Goal: Task Accomplishment & Management: Complete application form

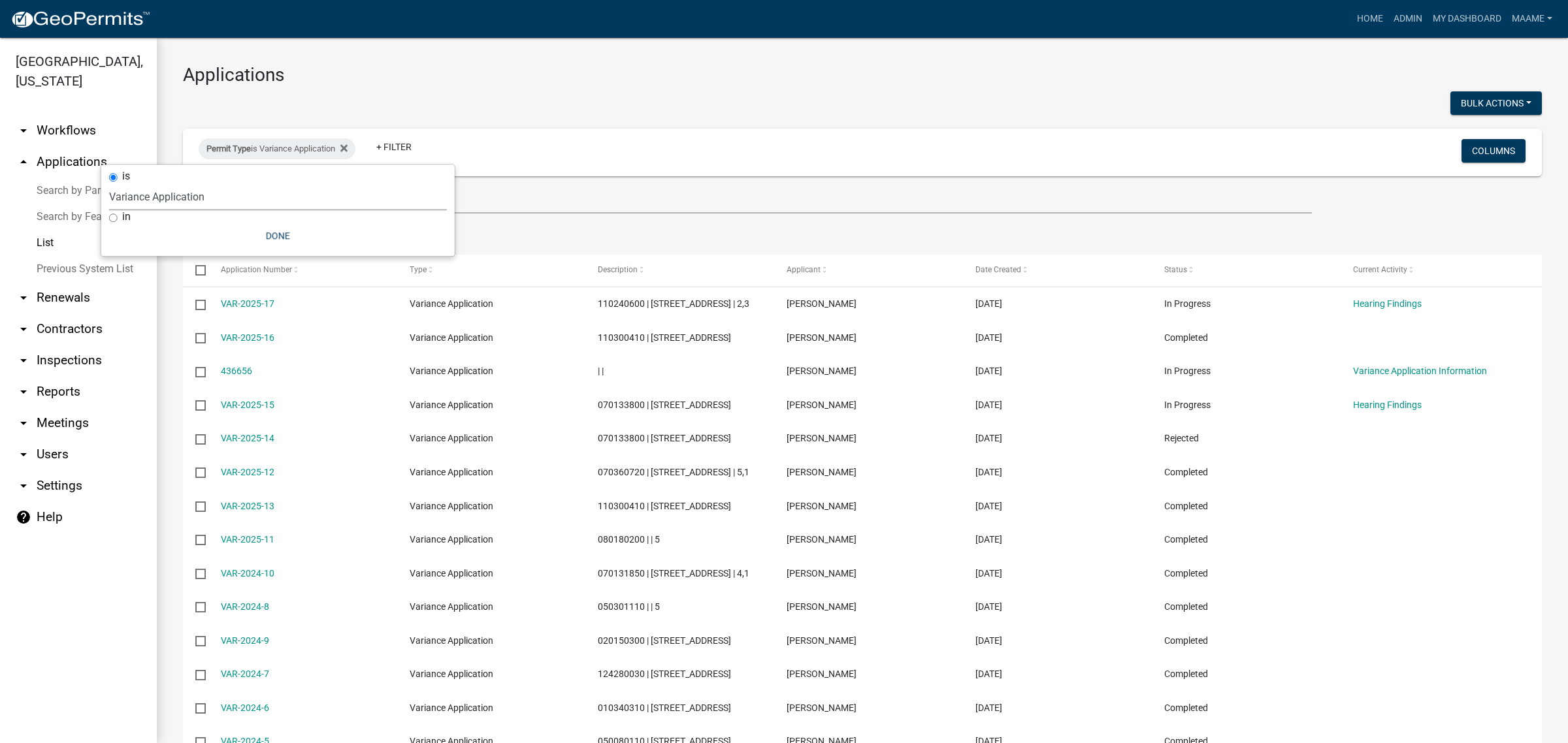
select select "2: 50"
select select "116006b2-af7b-4883-bf02-13ed1f1297bb"
click at [276, 239] on button "Done" at bounding box center [278, 235] width 338 height 23
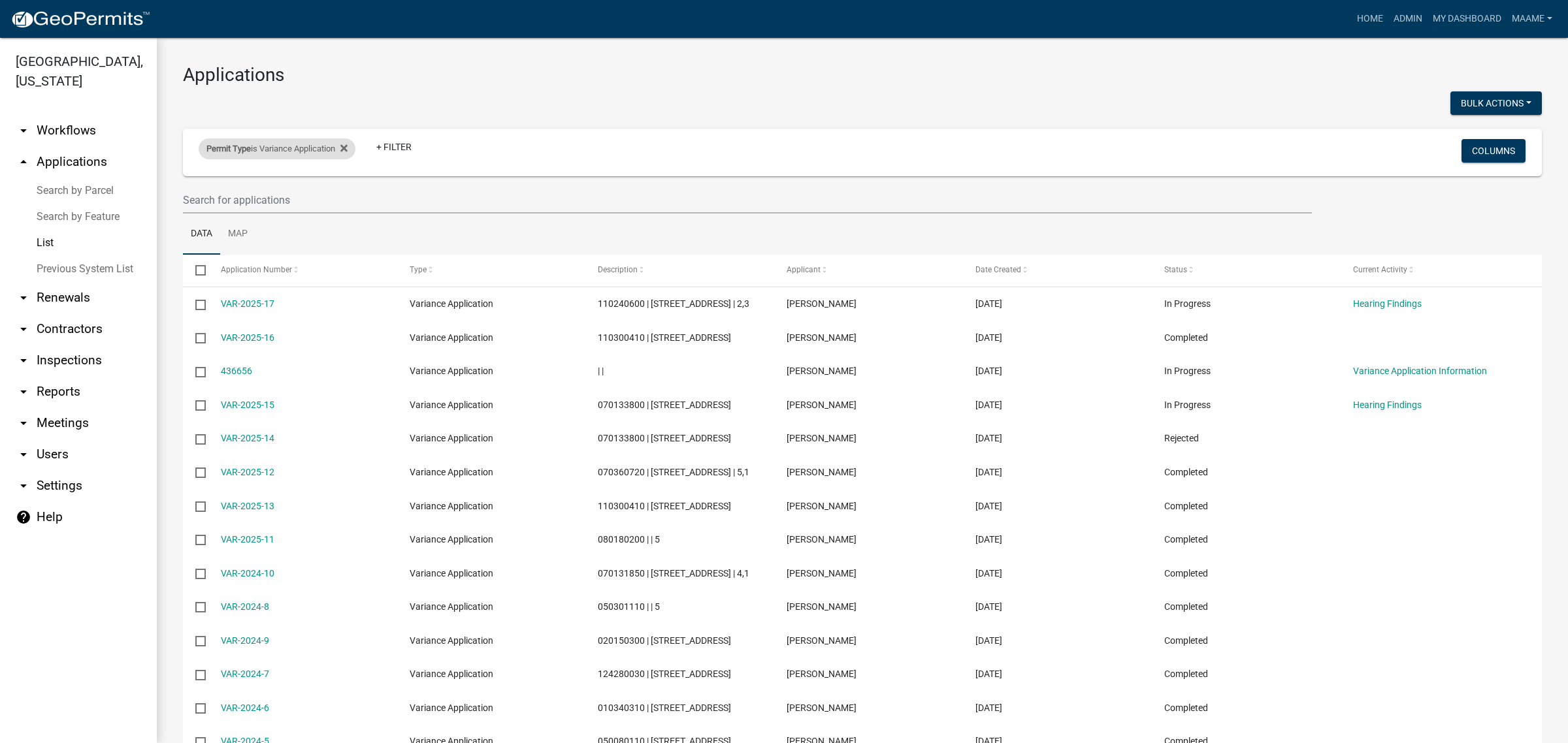
click at [353, 147] on div "Permit Type is Variance Application" at bounding box center [277, 149] width 157 height 21
select select "116006b2-af7b-4883-bf02-13ed1f1297bb"
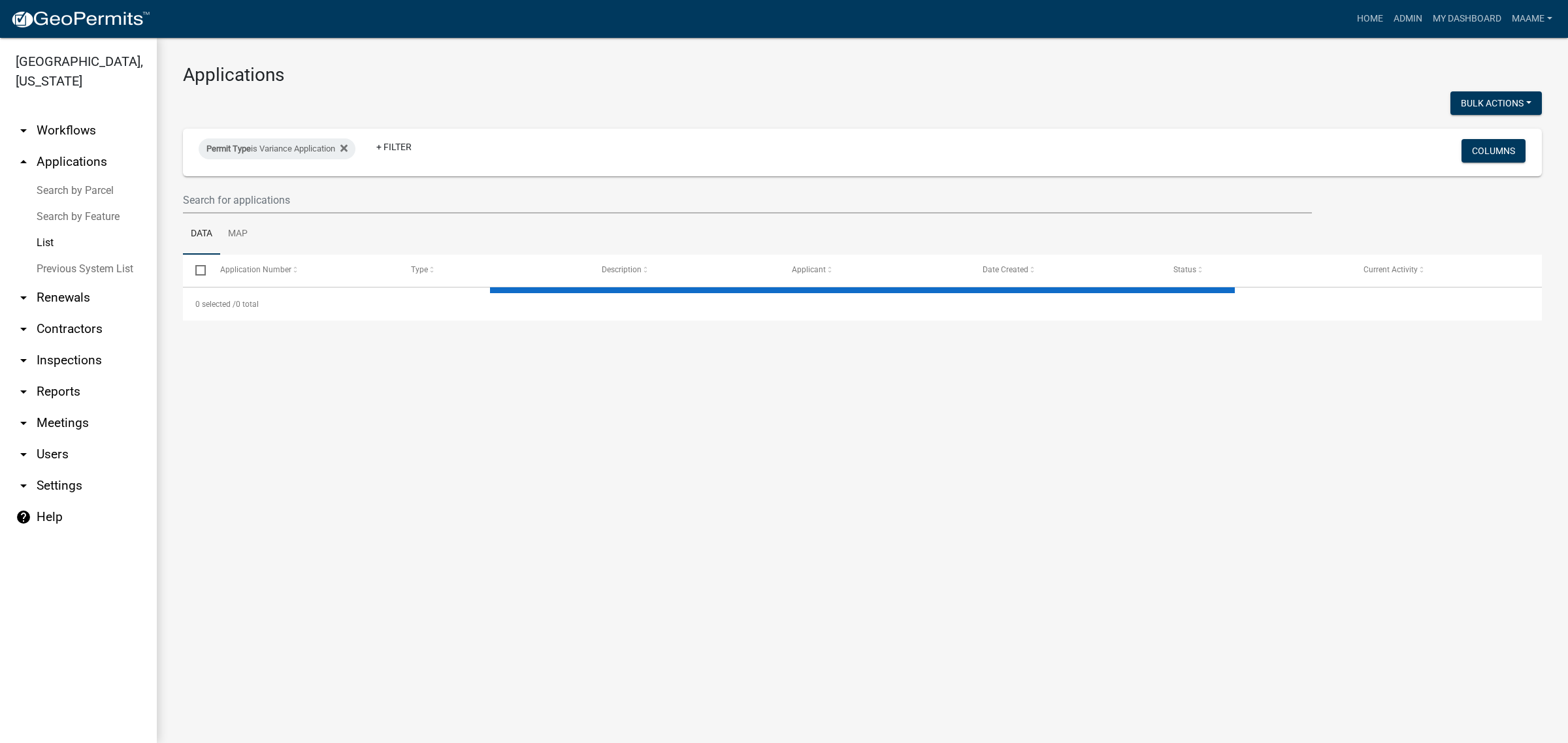
select select "2: 50"
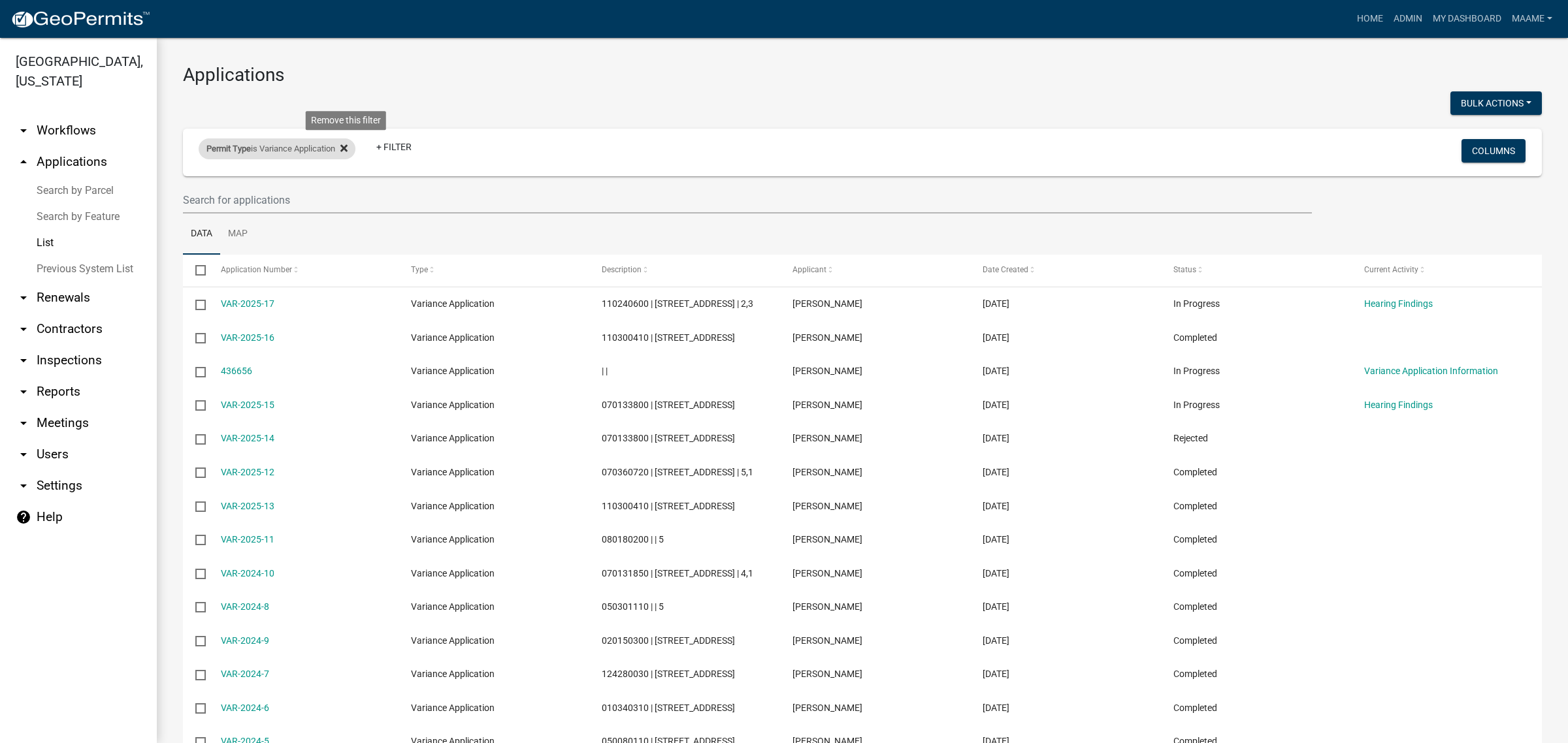
click at [347, 144] on icon at bounding box center [344, 148] width 7 height 11
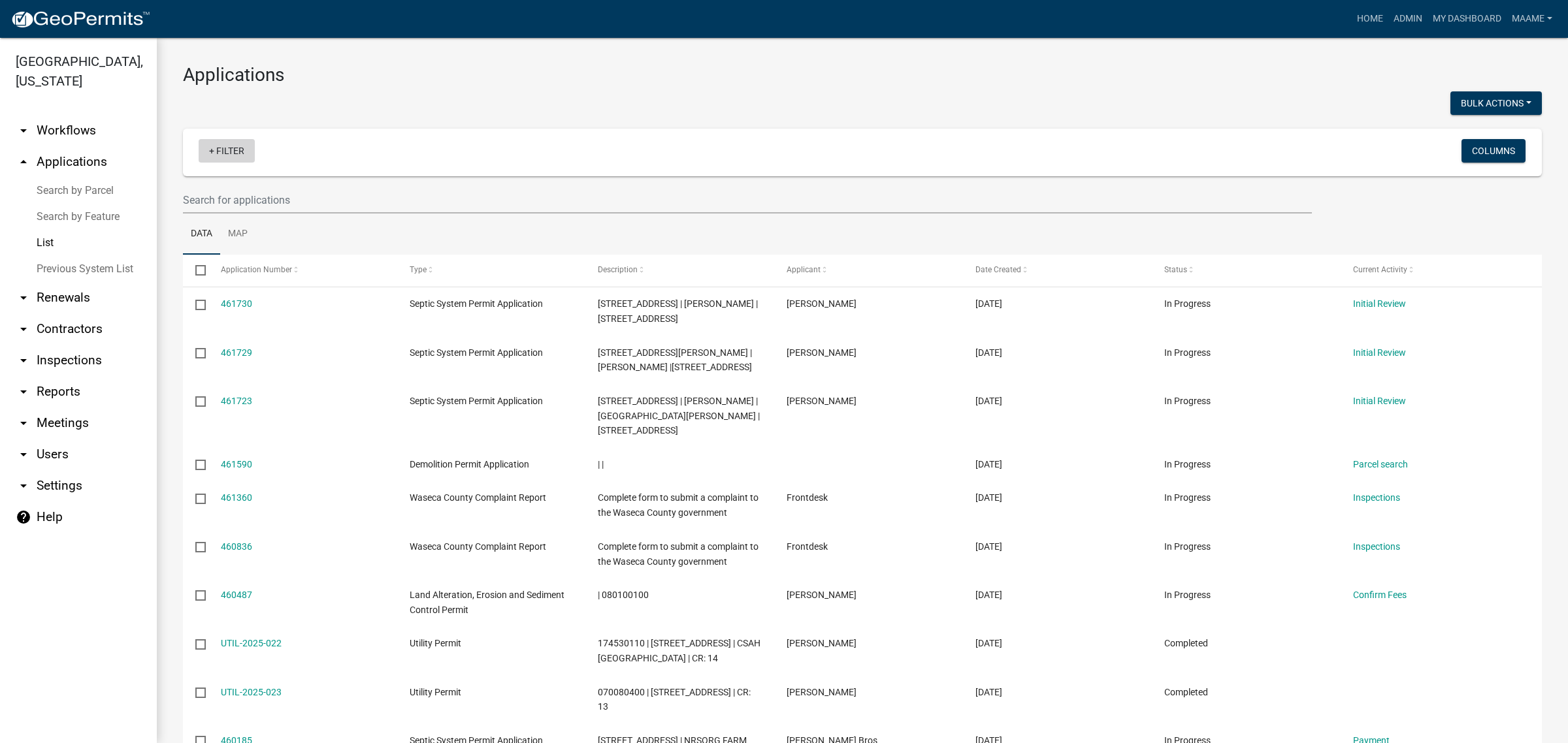
click at [210, 151] on link "+ Filter" at bounding box center [226, 151] width 56 height 23
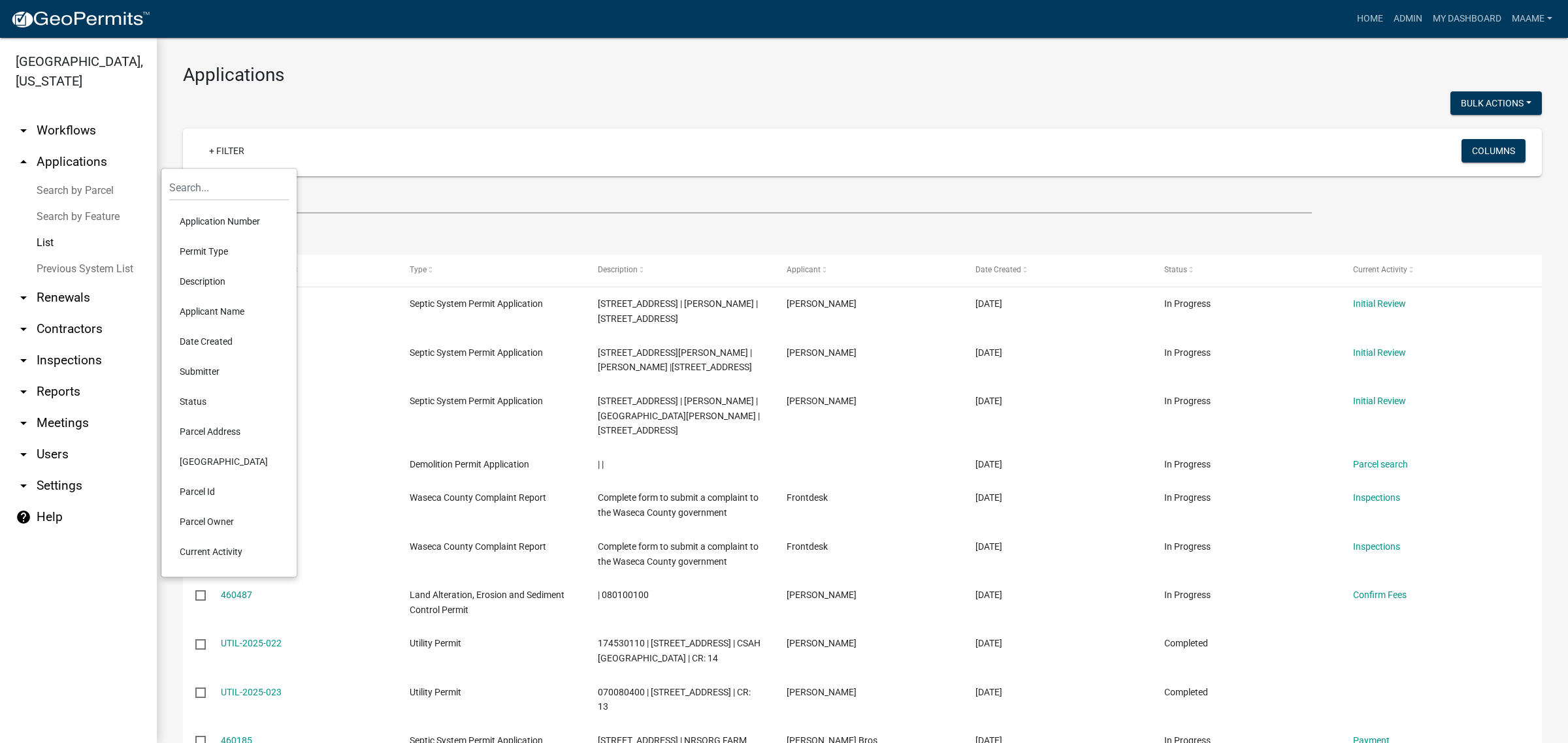
click at [206, 245] on li "Permit Type" at bounding box center [228, 251] width 120 height 30
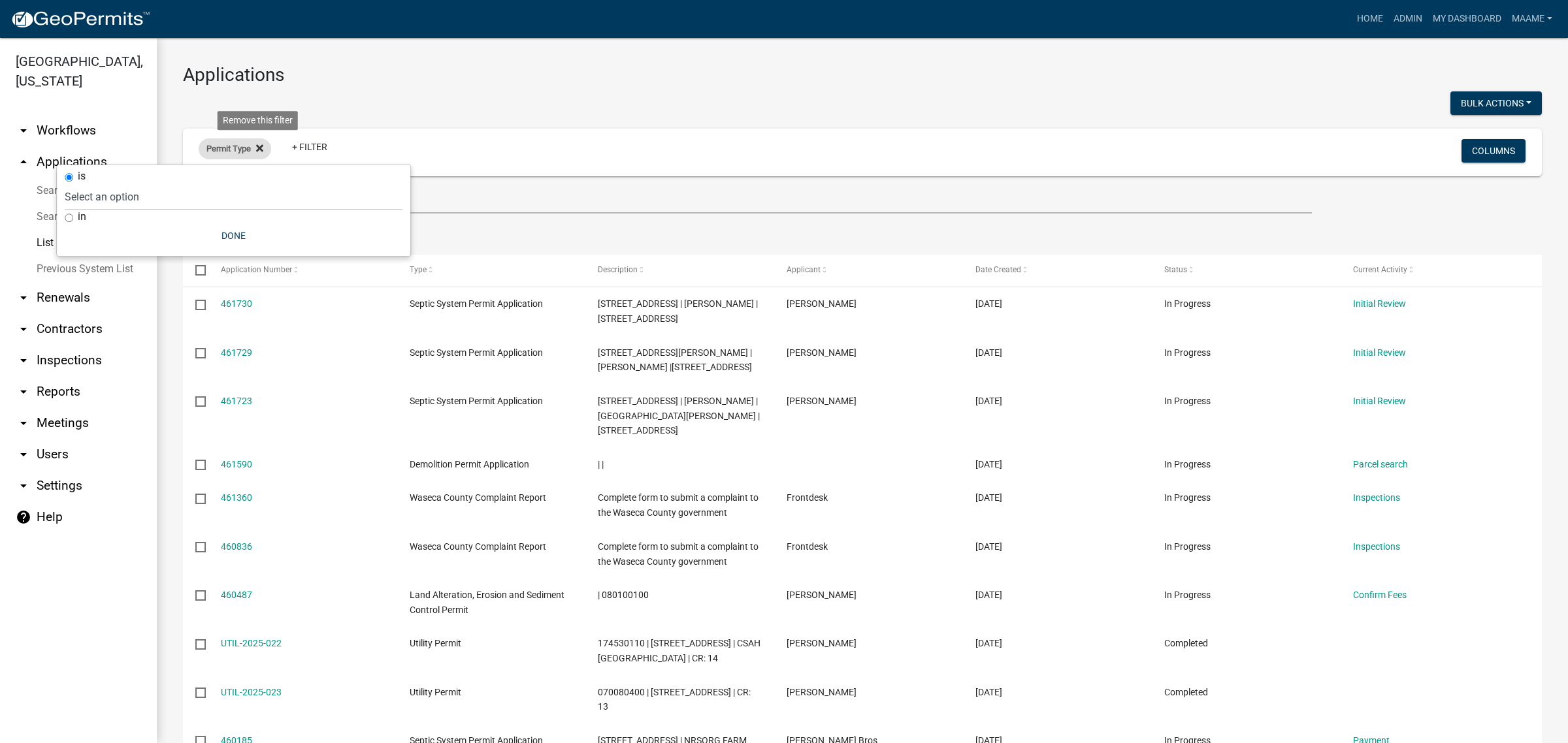
click at [260, 145] on icon at bounding box center [260, 148] width 7 height 11
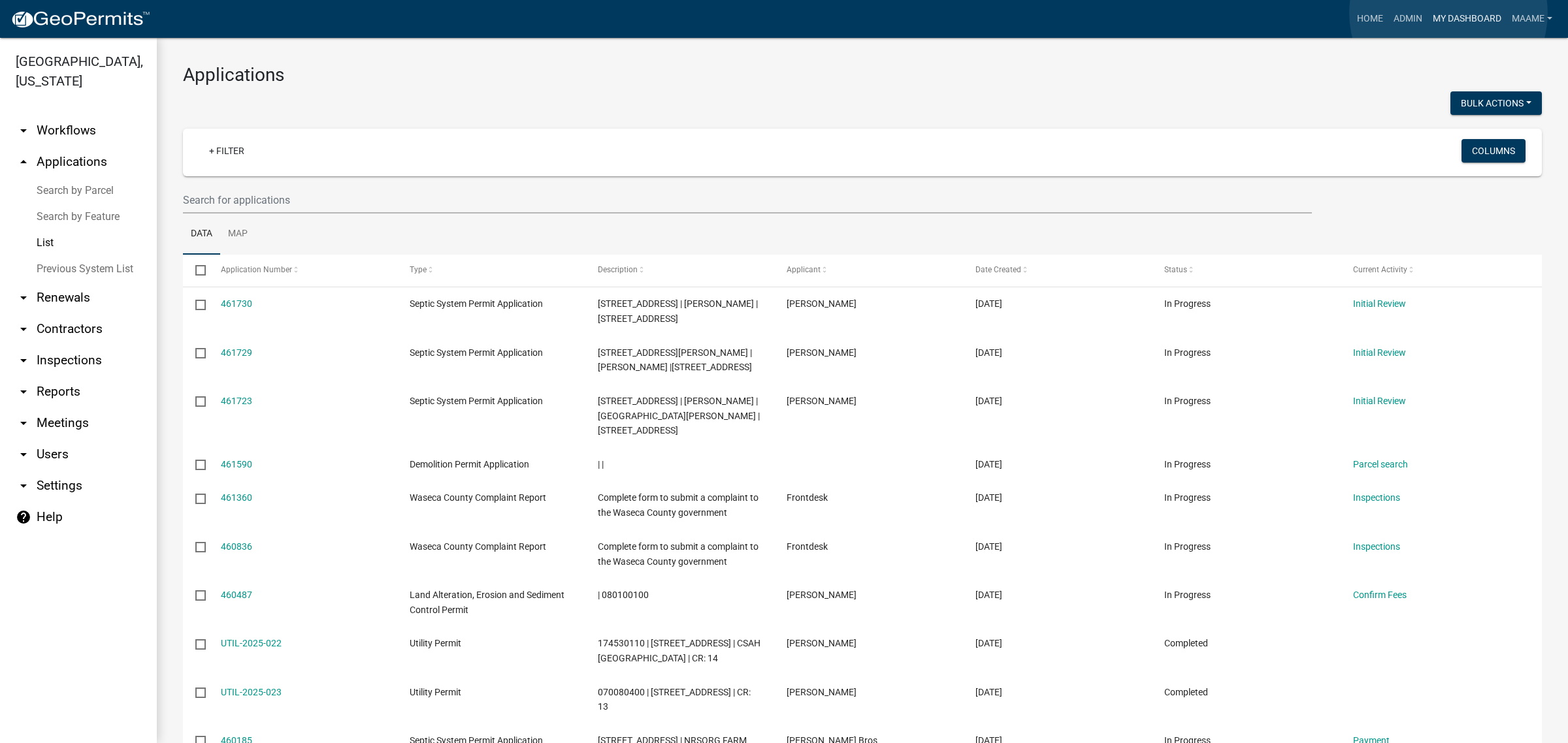
click at [1448, 13] on link "My Dashboard" at bounding box center [1467, 18] width 79 height 25
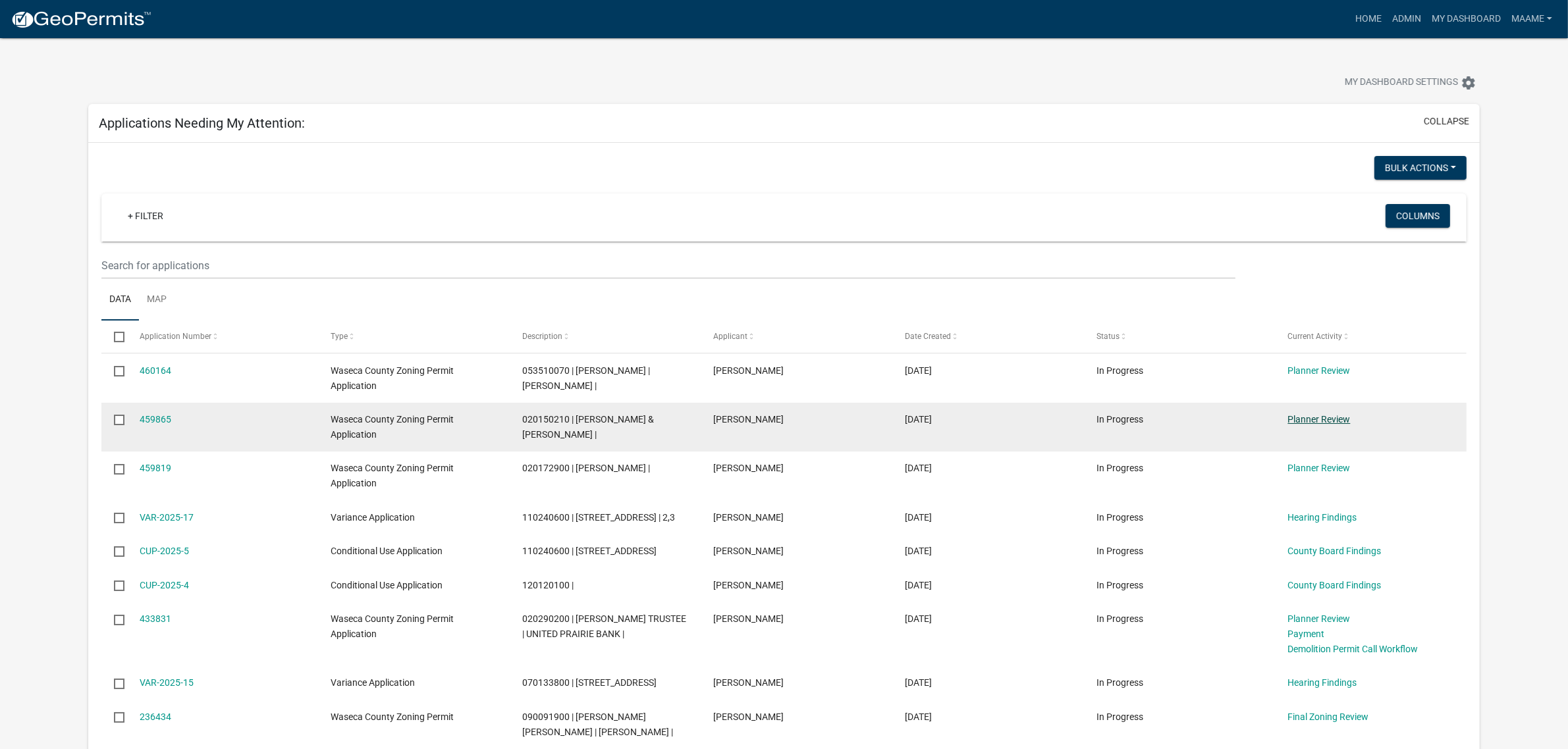
click at [1348, 416] on link "Planner Review" at bounding box center [1320, 419] width 63 height 11
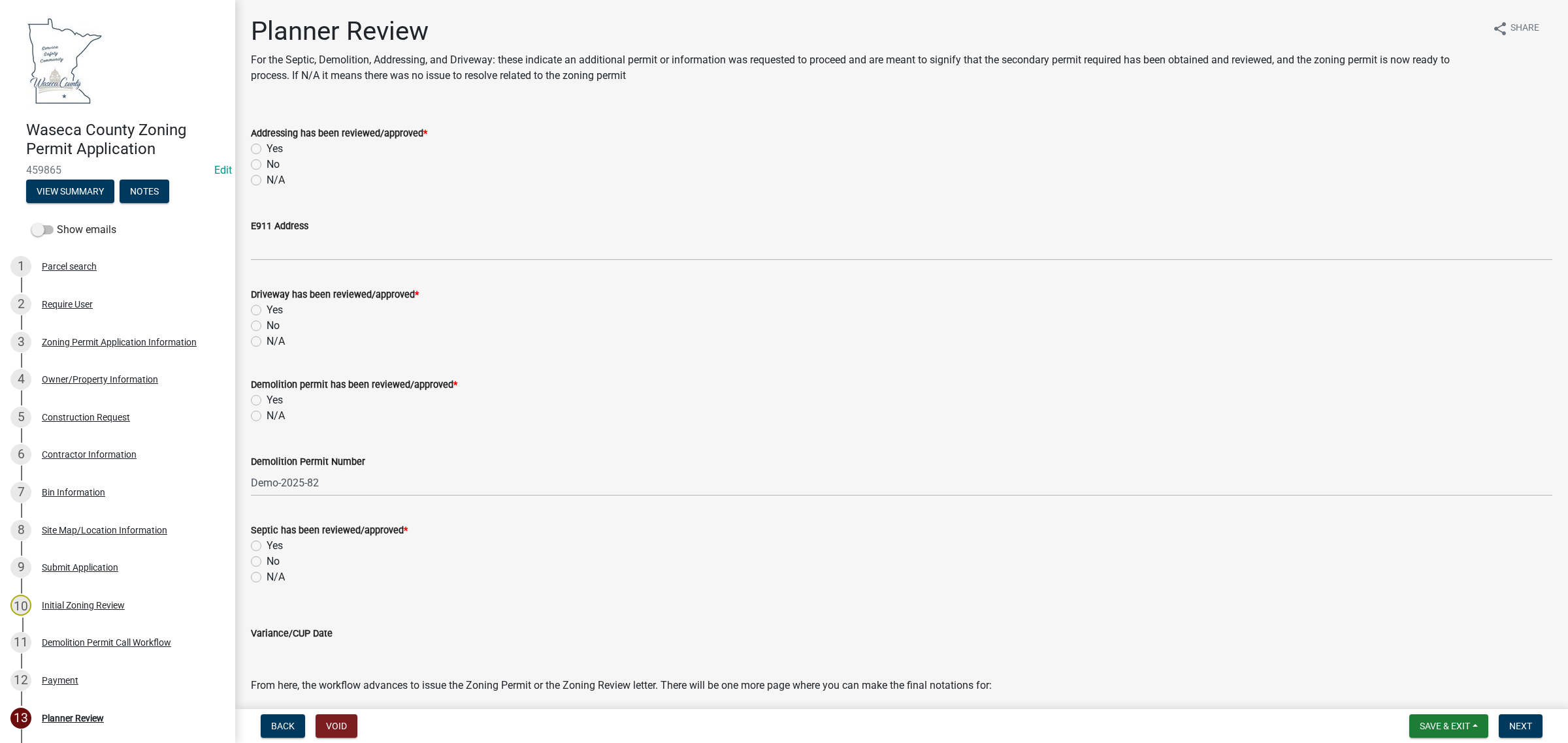
click at [269, 180] on label "N/A" at bounding box center [276, 180] width 18 height 16
click at [269, 180] on input "N/A" at bounding box center [271, 177] width 8 height 8
radio input "true"
click at [279, 346] on label "N/A" at bounding box center [276, 341] width 18 height 16
click at [275, 342] on input "N/A" at bounding box center [271, 338] width 8 height 8
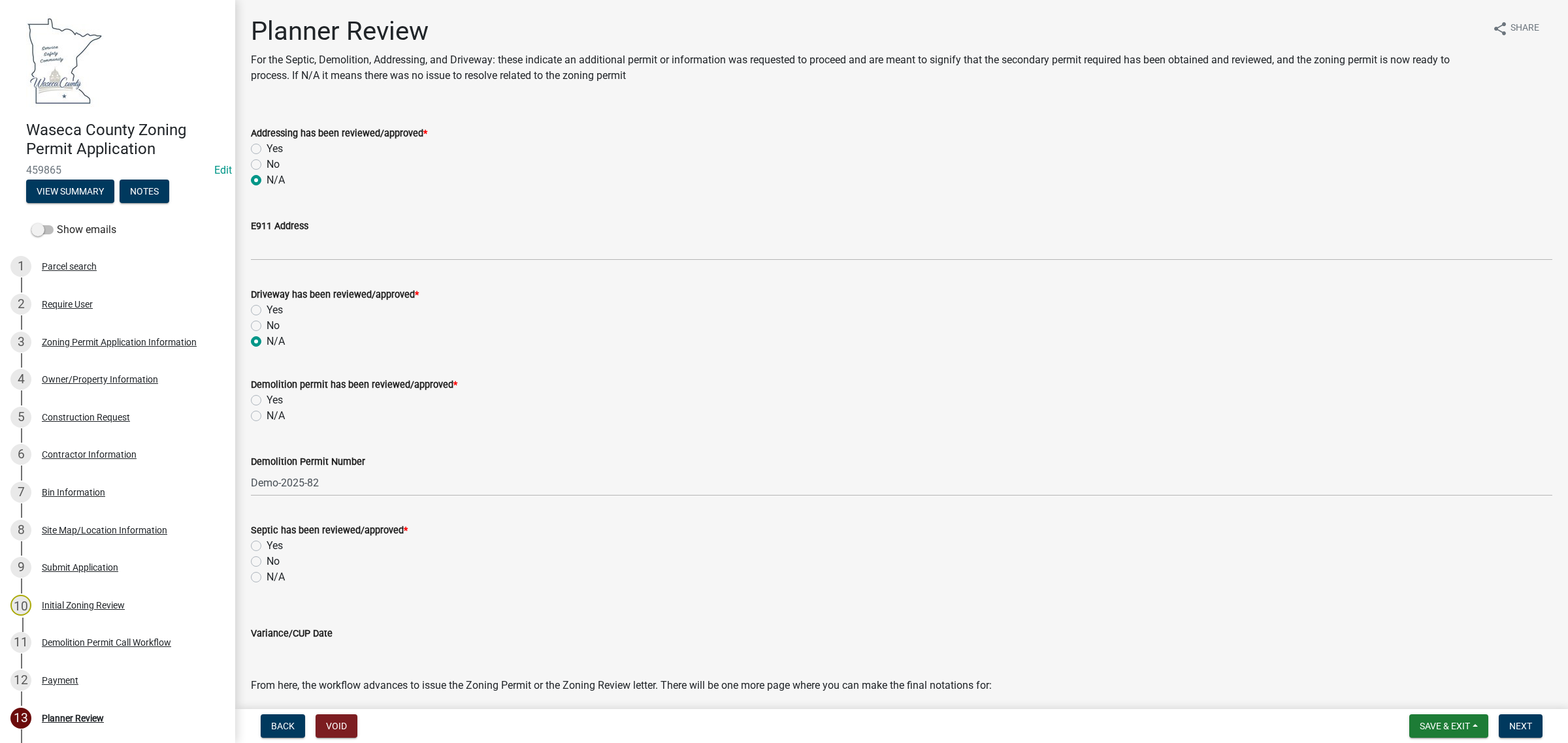
radio input "true"
click at [278, 423] on label "N/A" at bounding box center [276, 416] width 18 height 16
click at [275, 416] on input "N/A" at bounding box center [271, 412] width 8 height 8
radio input "true"
click at [277, 576] on label "N/A" at bounding box center [276, 577] width 18 height 16
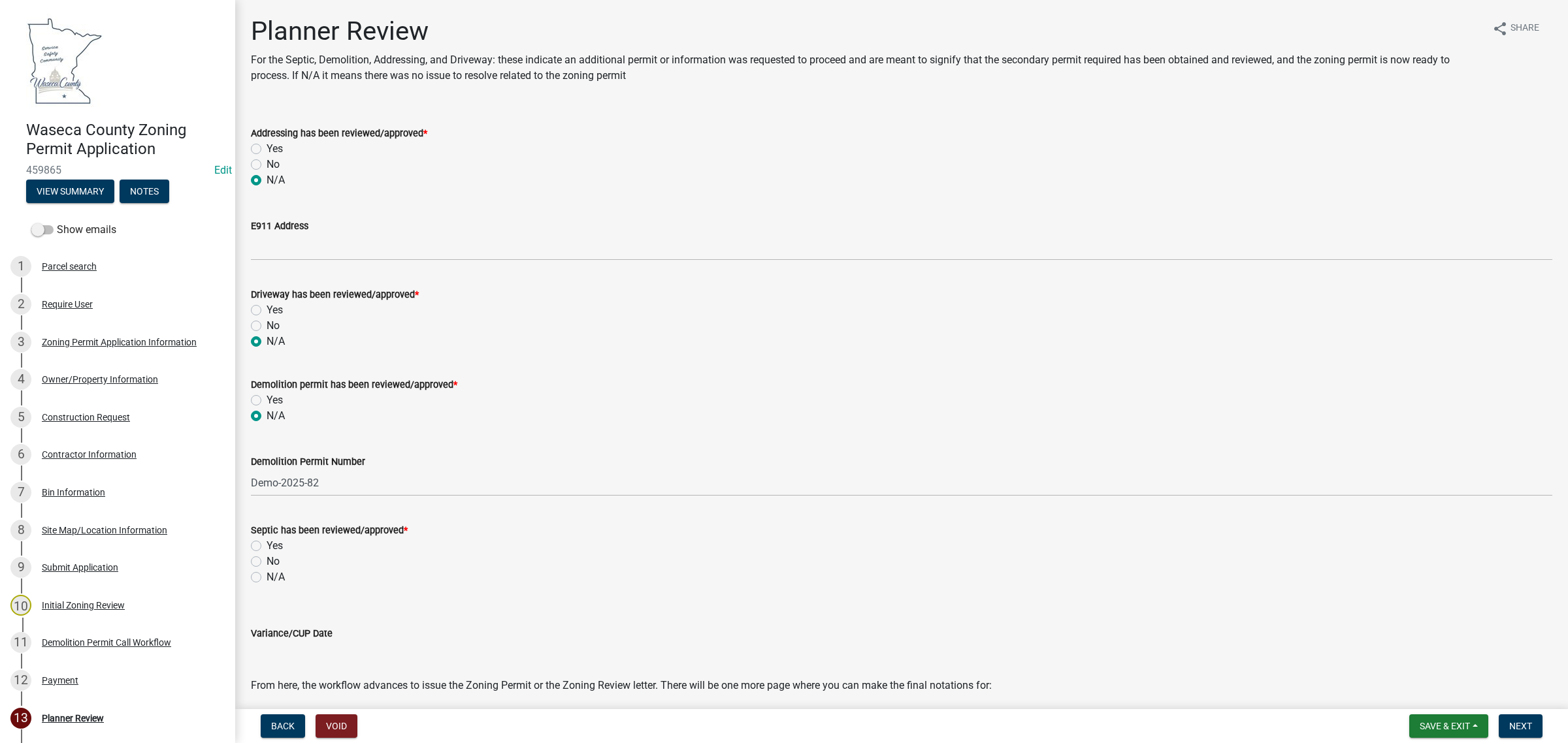
click at [275, 576] on input "N/A" at bounding box center [271, 573] width 8 height 8
radio input "true"
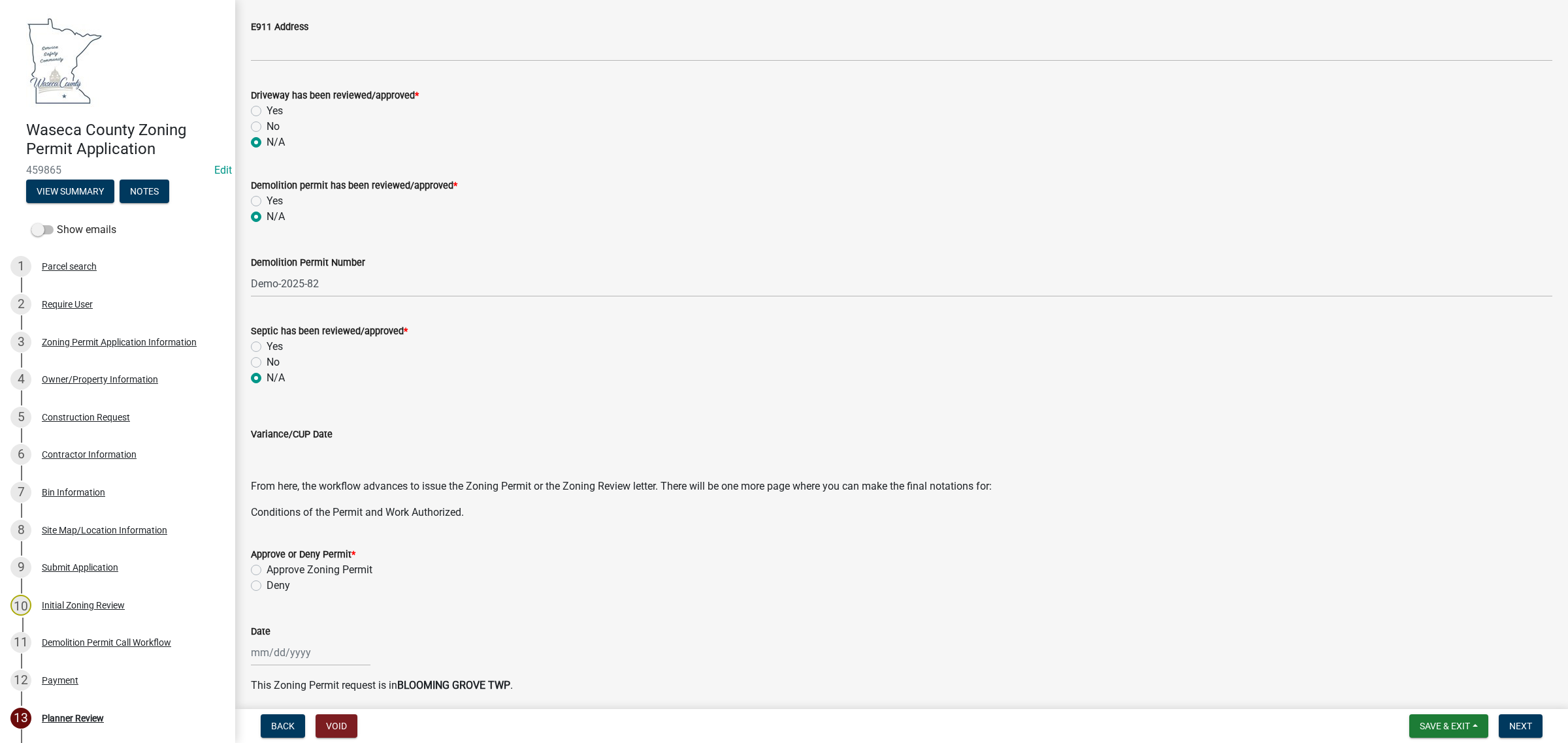
scroll to position [245, 0]
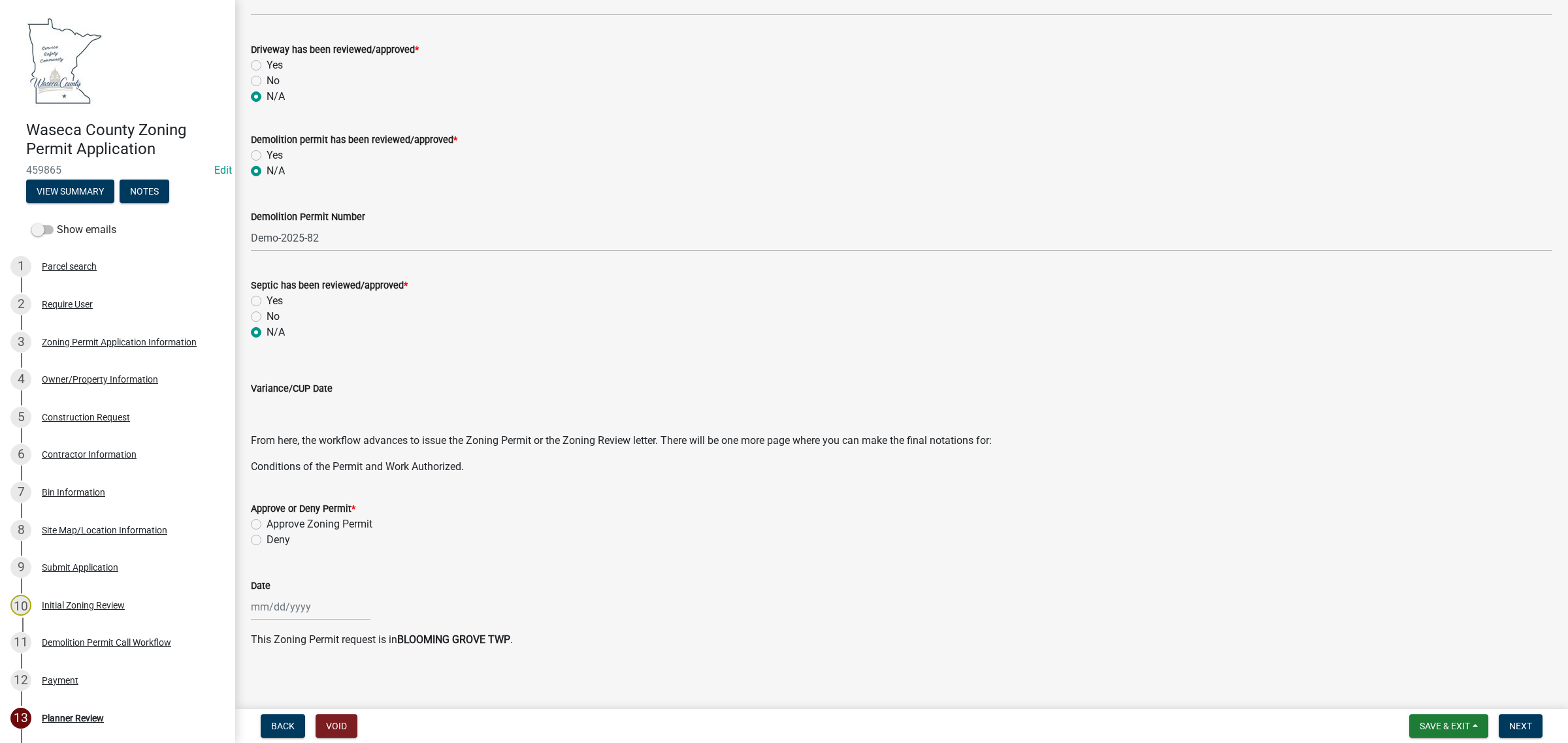
click at [283, 521] on label "Approve Zoning Permit" at bounding box center [320, 525] width 106 height 16
click at [275, 521] on input "Approve Zoning Permit" at bounding box center [271, 521] width 8 height 8
radio input "true"
select select "8"
select select "2025"
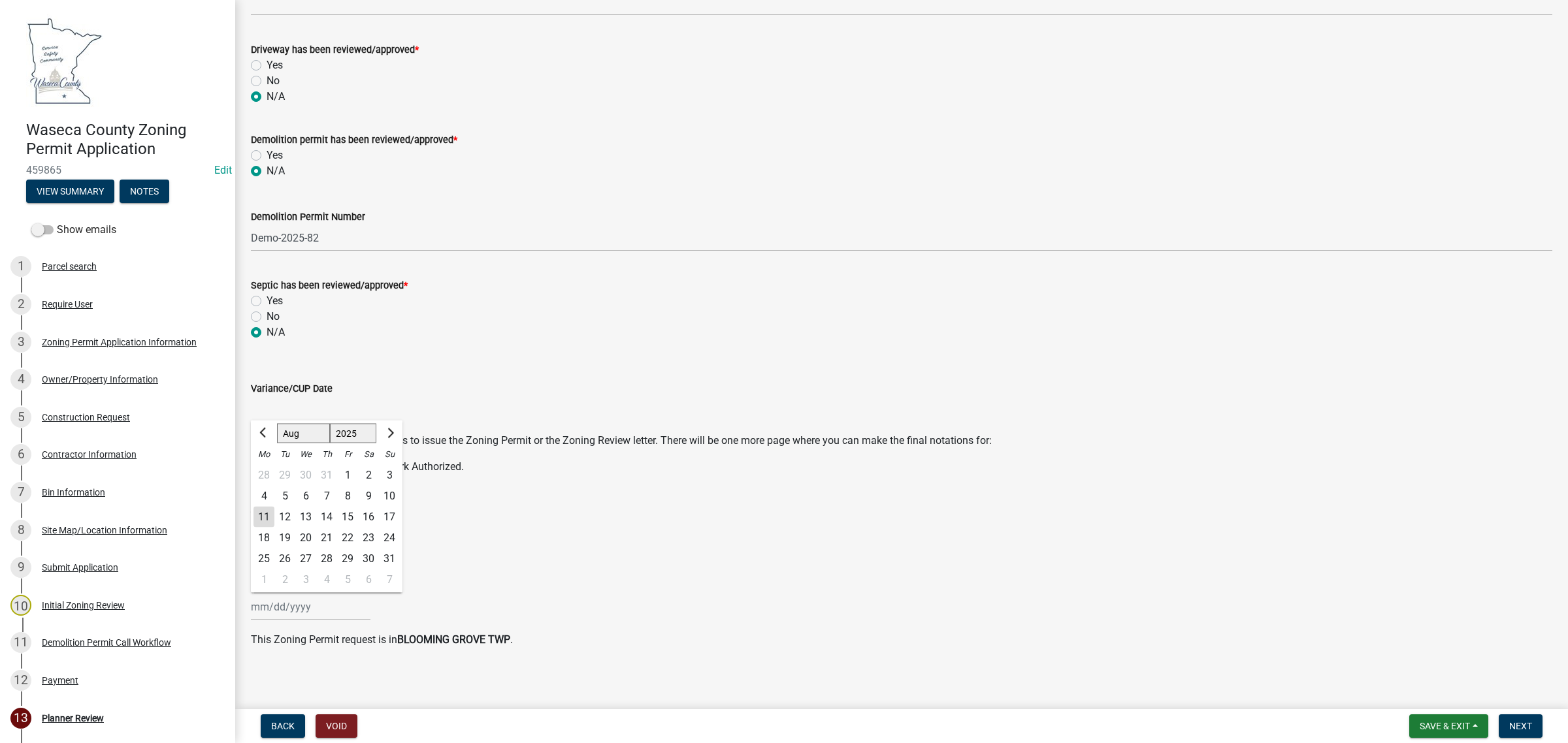
click at [278, 605] on div "[PERSON_NAME] Feb Mar Apr [PERSON_NAME][DATE] Oct Nov [DATE] 1526 1527 1528 152…" at bounding box center [310, 607] width 120 height 27
click at [265, 517] on div "11" at bounding box center [264, 517] width 21 height 21
type input "[DATE]"
click at [1513, 722] on span "Next" at bounding box center [1521, 726] width 23 height 11
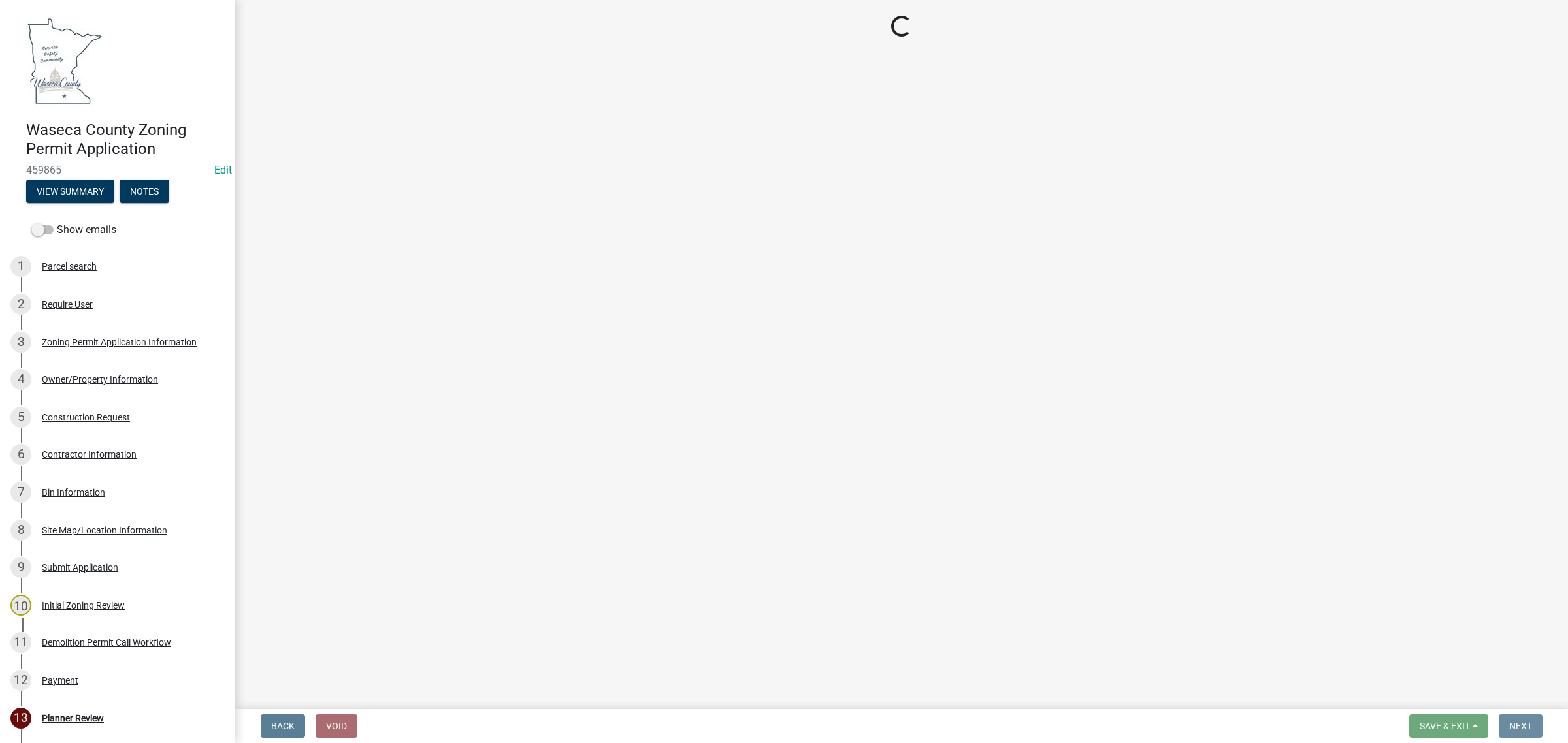
scroll to position [0, 0]
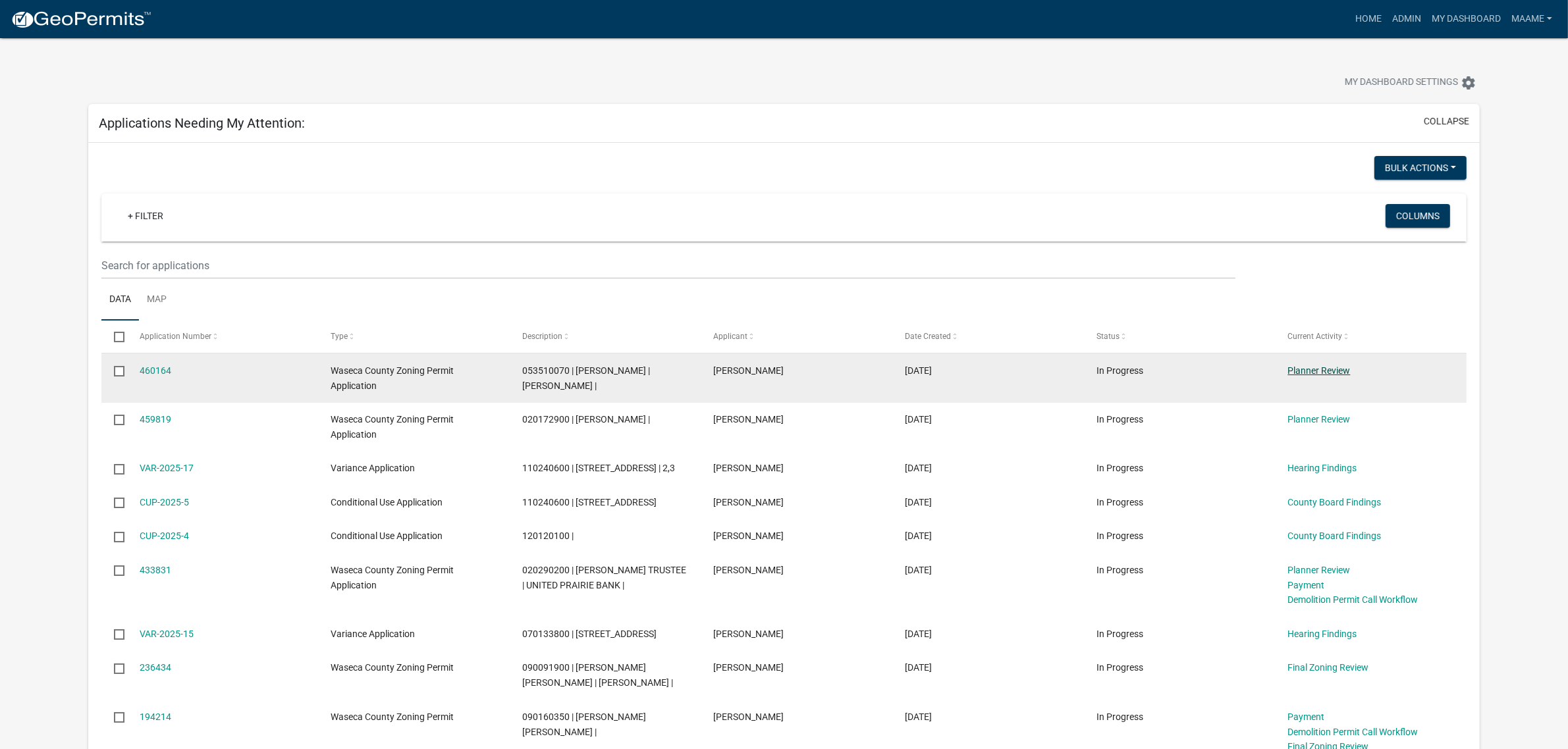
click at [1321, 369] on link "Planner Review" at bounding box center [1320, 371] width 63 height 11
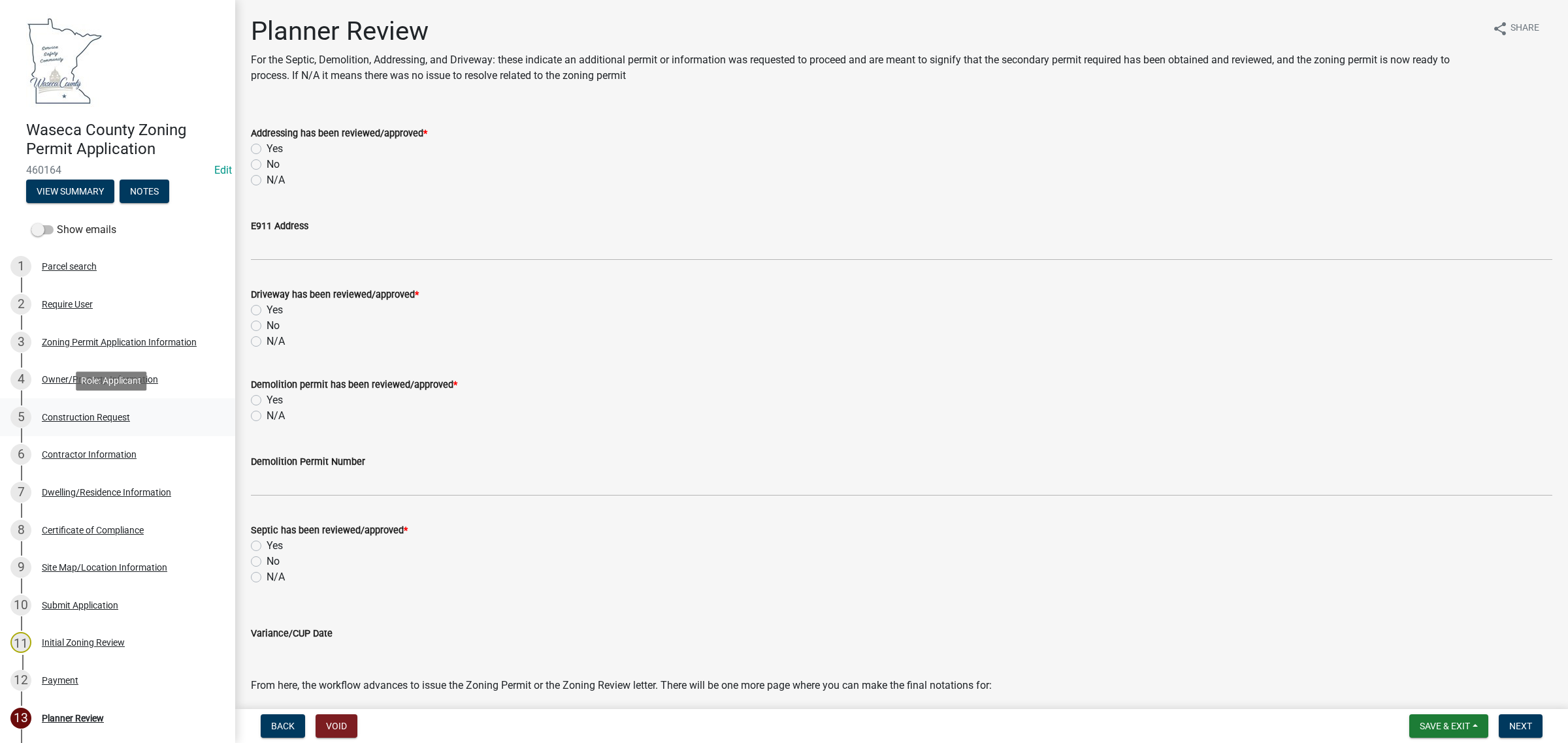
click at [79, 418] on div "Construction Request" at bounding box center [86, 417] width 88 height 9
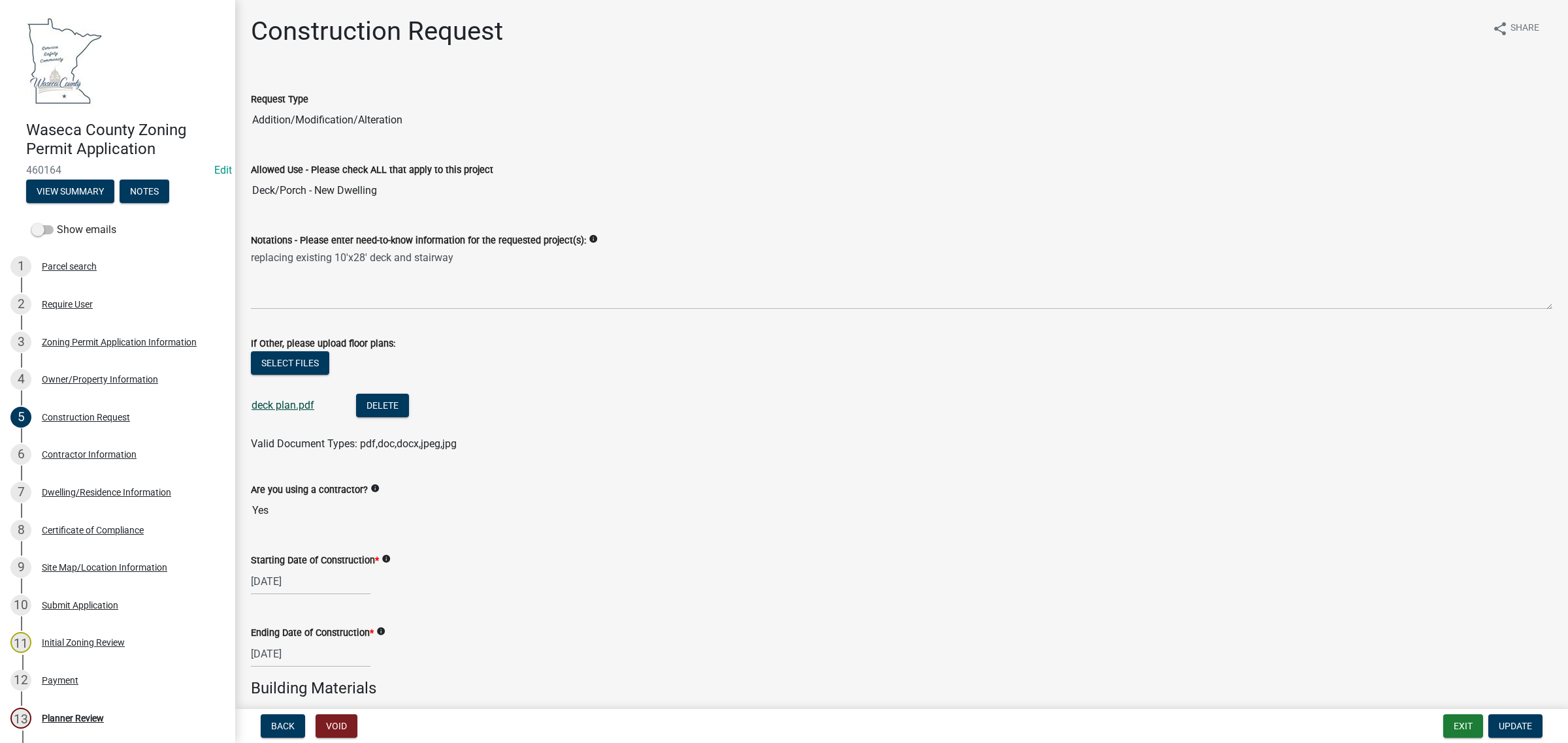
click at [259, 406] on link "deck plan.pdf" at bounding box center [283, 405] width 63 height 13
click at [92, 568] on div "Site Map/Location Information" at bounding box center [104, 567] width 125 height 9
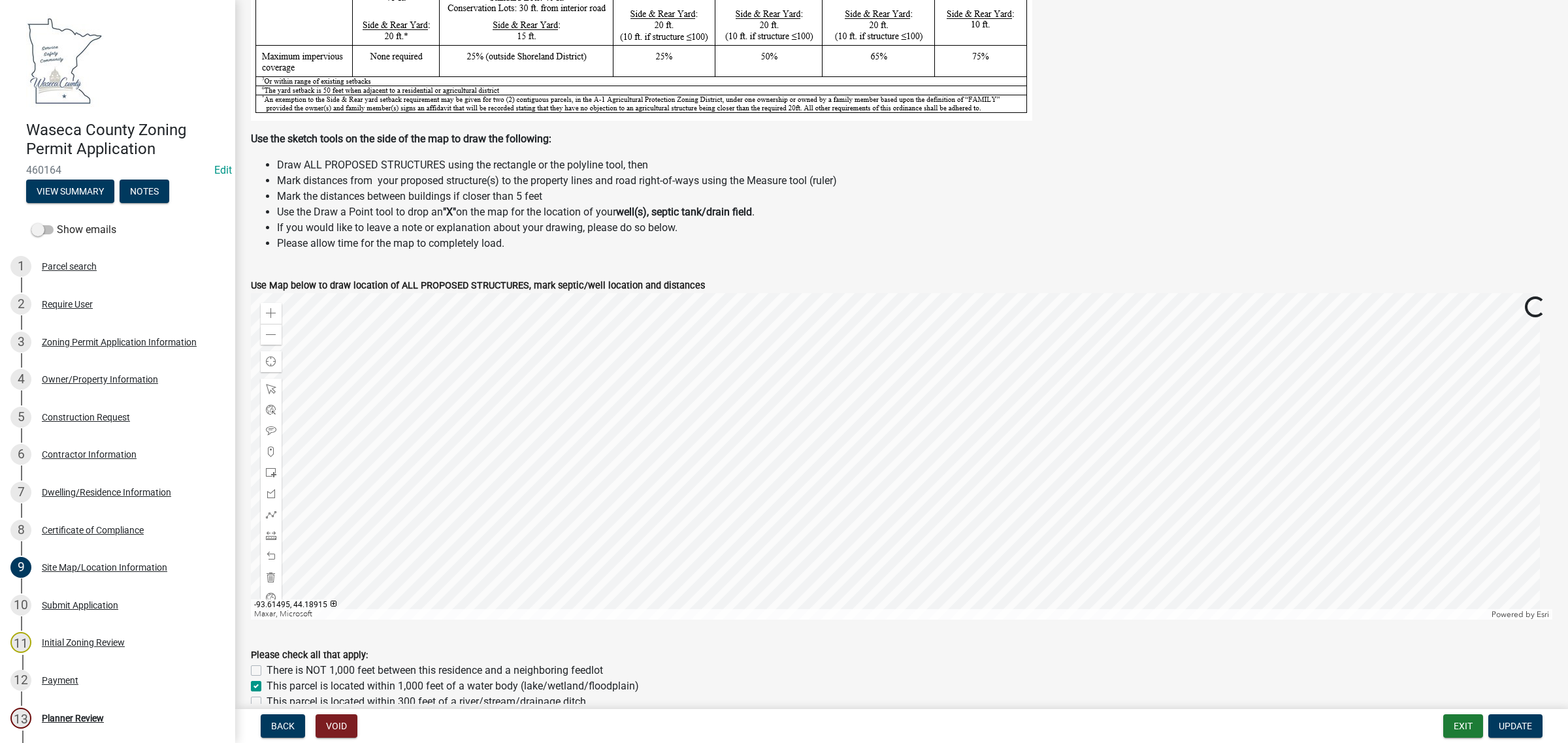
scroll to position [327, 0]
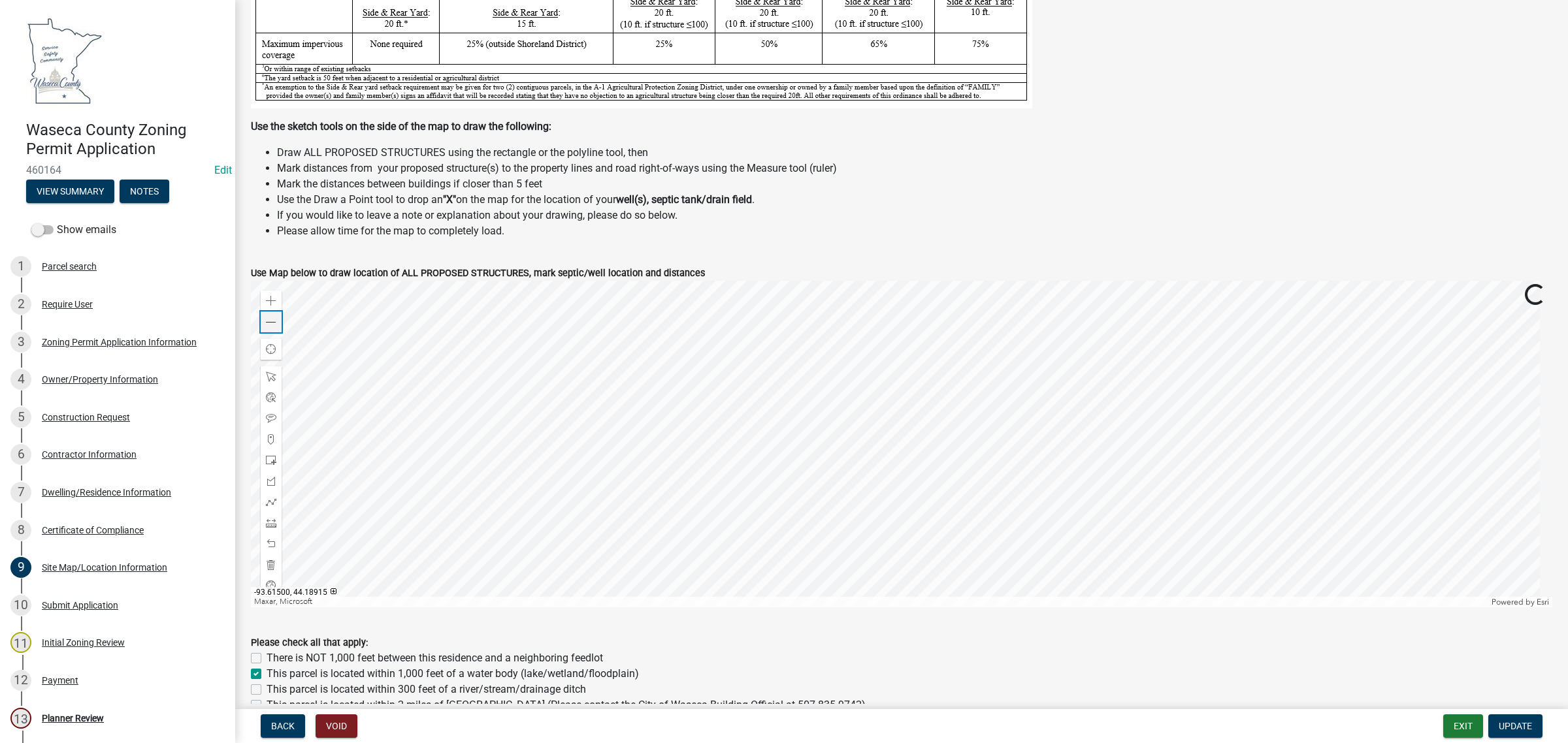
click at [269, 324] on span at bounding box center [271, 322] width 11 height 11
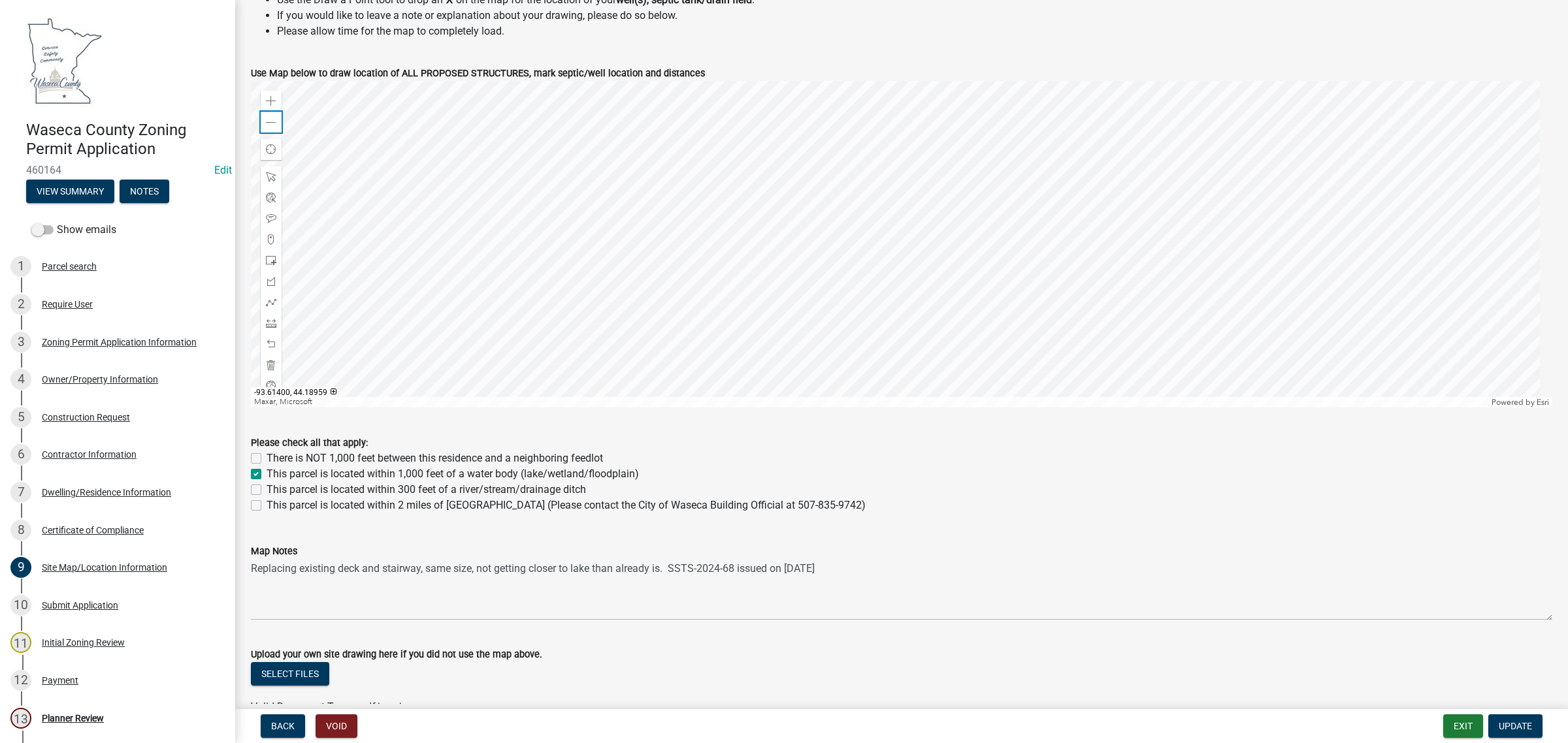
scroll to position [571, 0]
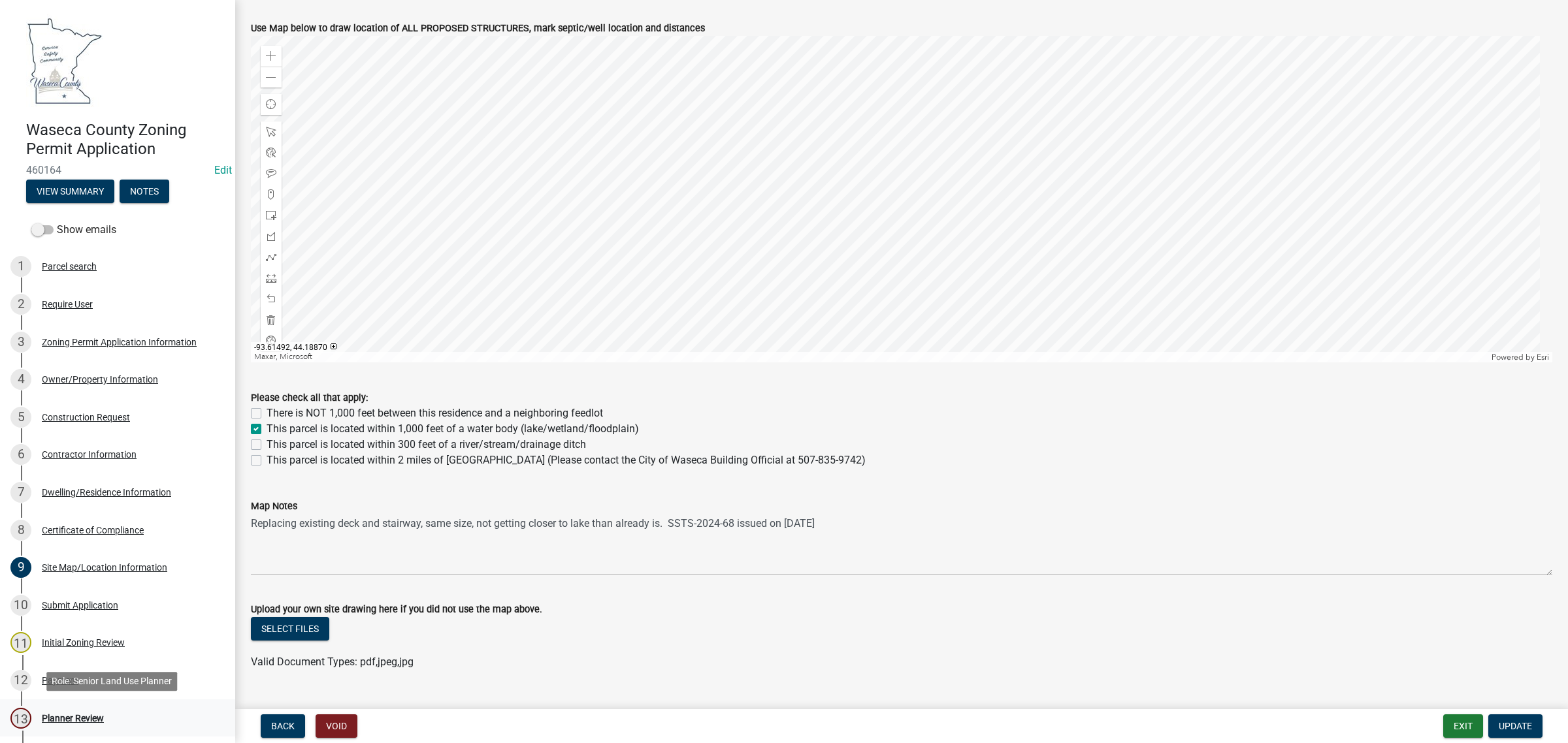
click at [69, 717] on div "Planner Review" at bounding box center [73, 718] width 62 height 9
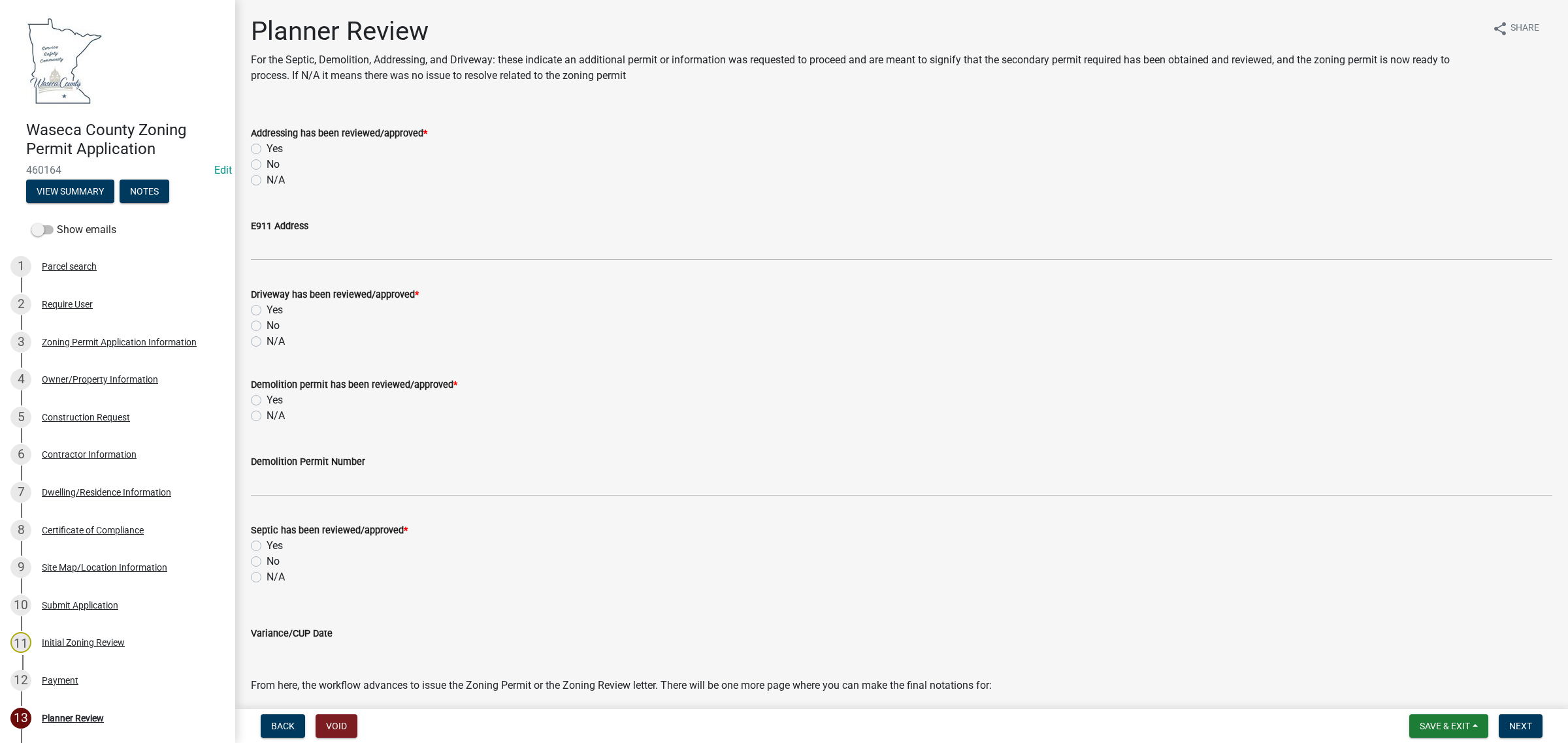
click at [262, 175] on div "N/A" at bounding box center [902, 180] width 1301 height 16
click at [267, 184] on label "N/A" at bounding box center [276, 180] width 18 height 16
click at [267, 181] on input "N/A" at bounding box center [271, 177] width 8 height 8
radio input "true"
click at [267, 340] on label "N/A" at bounding box center [276, 341] width 18 height 16
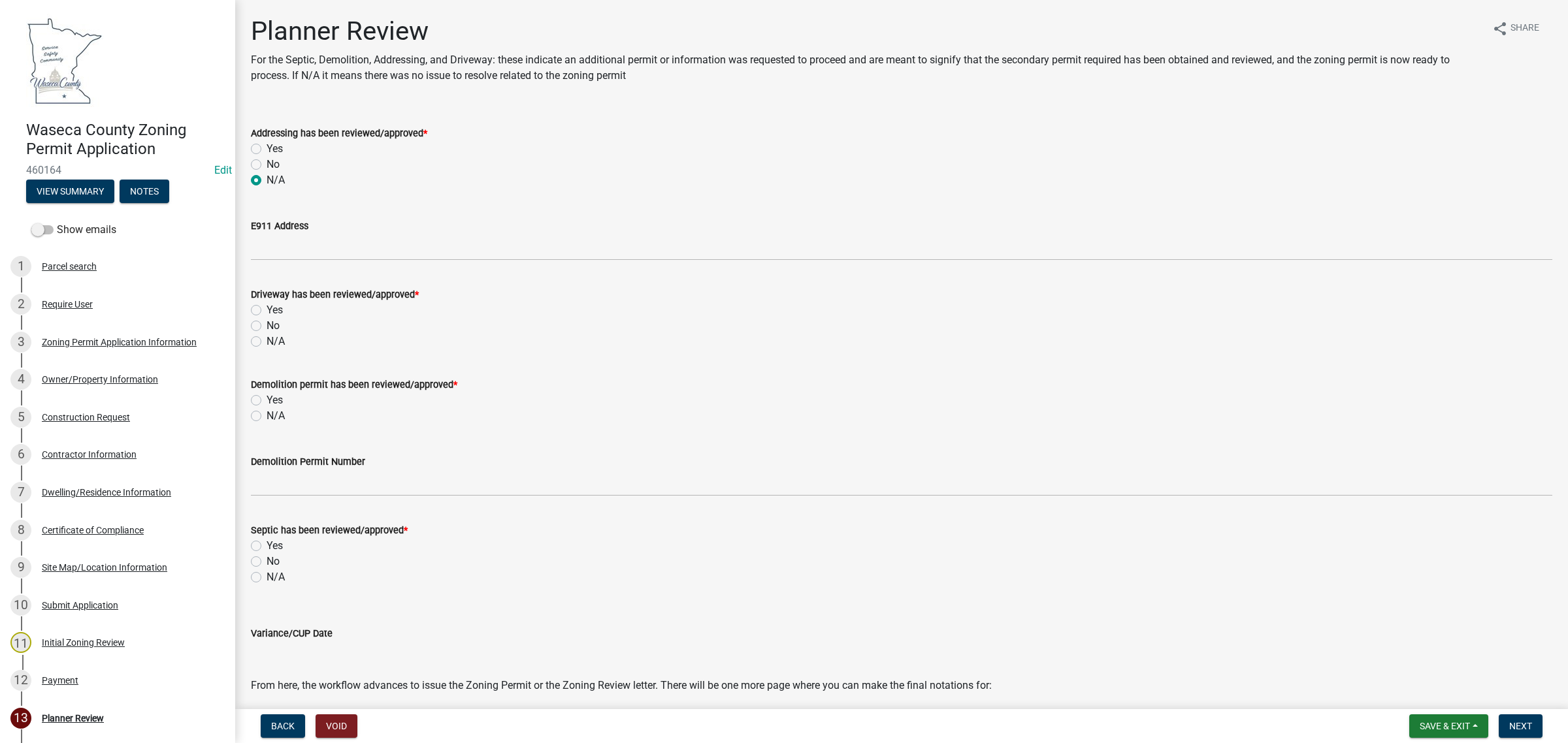
click at [267, 340] on input "N/A" at bounding box center [271, 338] width 8 height 8
radio input "true"
click at [262, 414] on div "N/A" at bounding box center [902, 416] width 1301 height 16
click at [267, 416] on label "N/A" at bounding box center [276, 416] width 18 height 16
click at [267, 416] on input "N/A" at bounding box center [271, 412] width 8 height 8
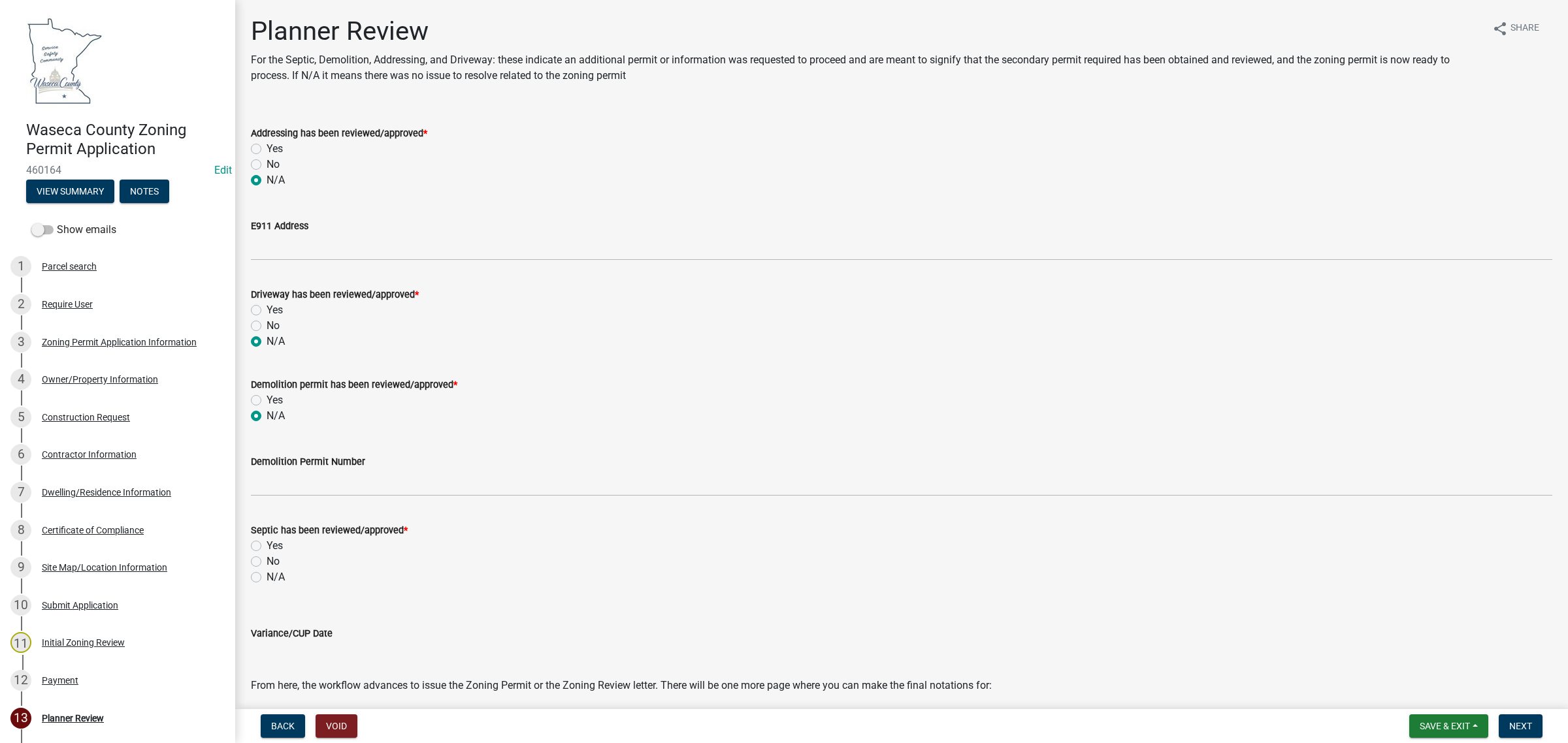
radio input "true"
click at [267, 577] on label "N/A" at bounding box center [276, 577] width 18 height 16
click at [267, 577] on input "N/A" at bounding box center [271, 573] width 8 height 8
radio input "true"
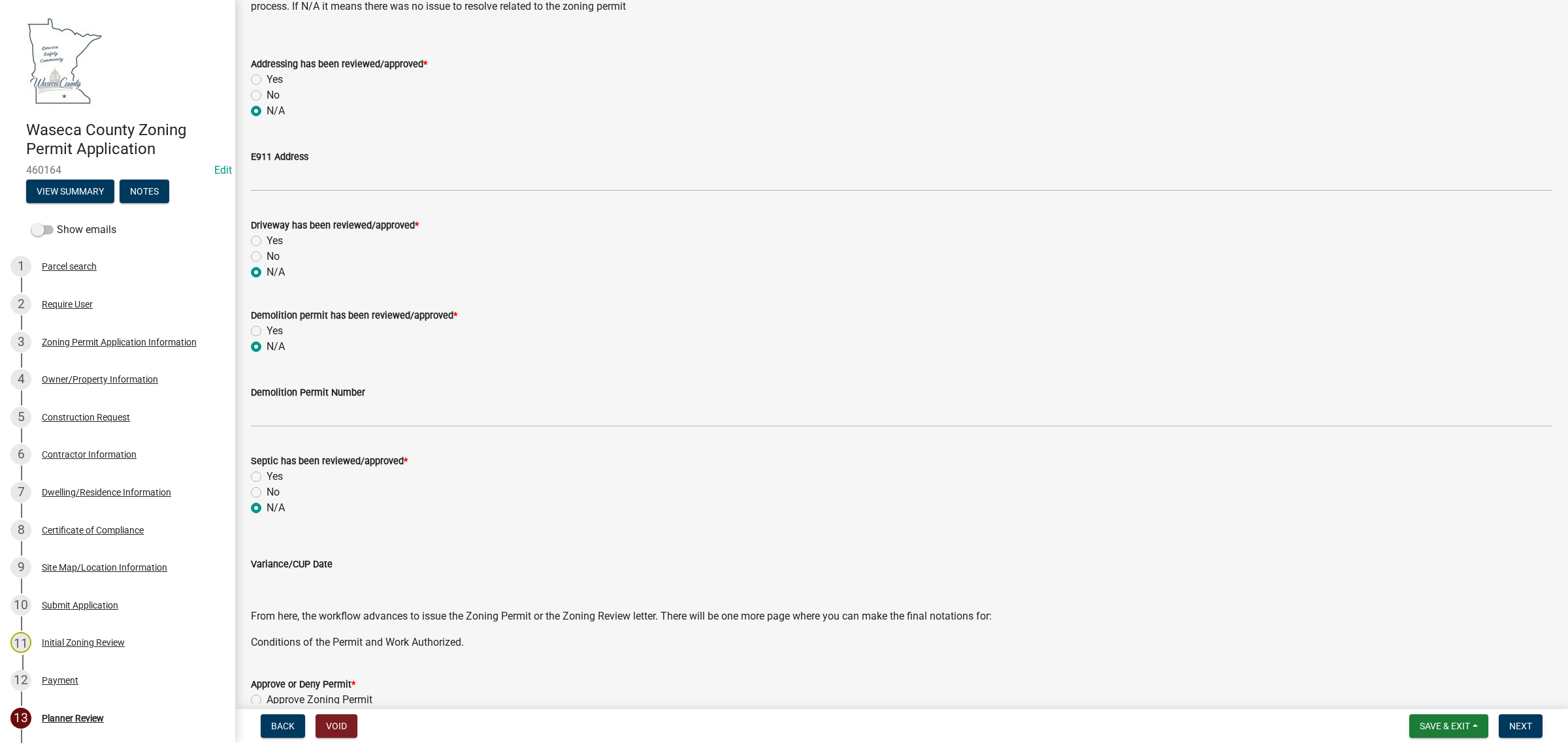
scroll to position [245, 0]
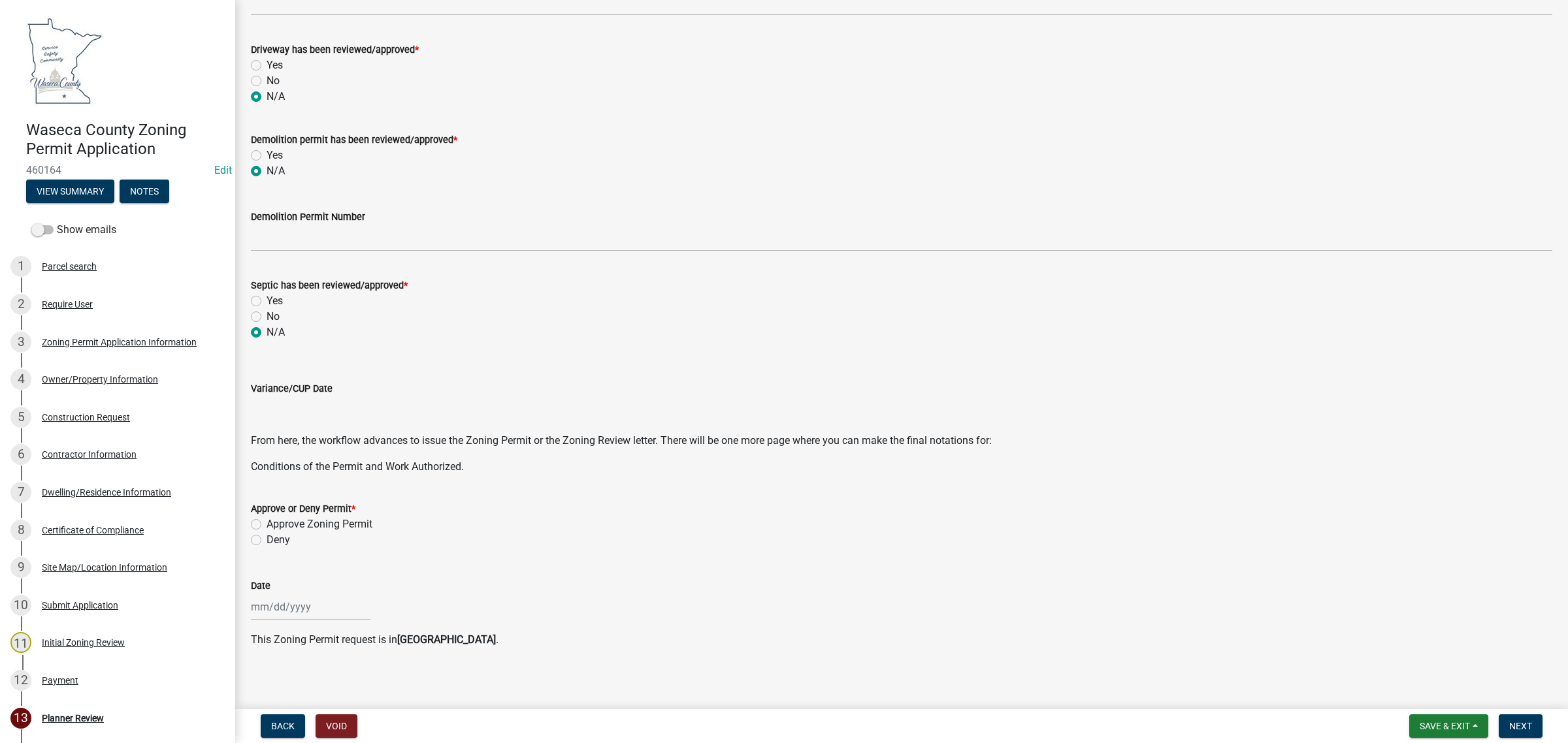
click at [282, 525] on label "Approve Zoning Permit" at bounding box center [320, 525] width 106 height 16
click at [275, 525] on input "Approve Zoning Permit" at bounding box center [271, 521] width 8 height 8
radio input "true"
click at [269, 598] on div at bounding box center [310, 607] width 120 height 27
select select "8"
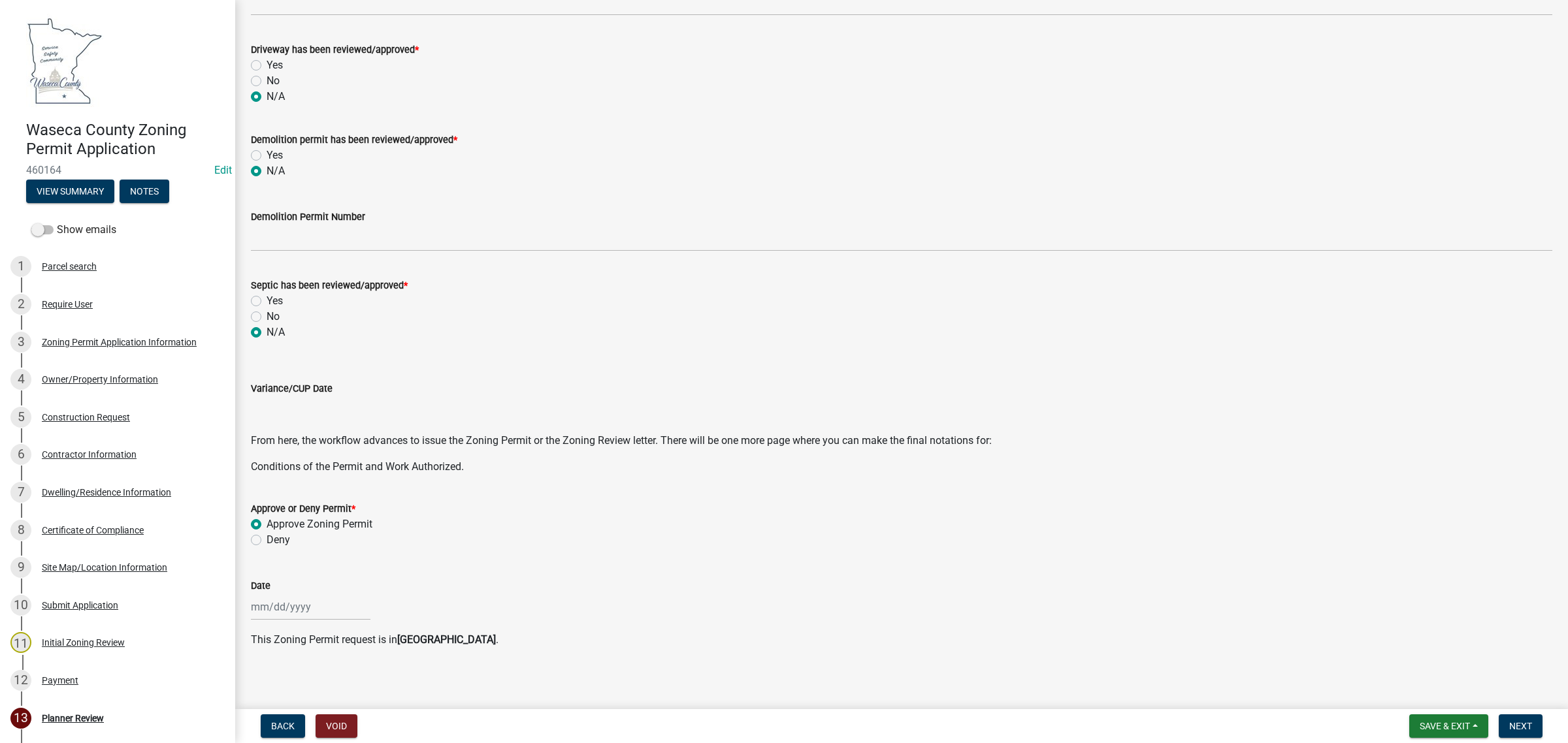
select select "2025"
click at [269, 517] on div "11" at bounding box center [264, 517] width 21 height 21
type input "[DATE]"
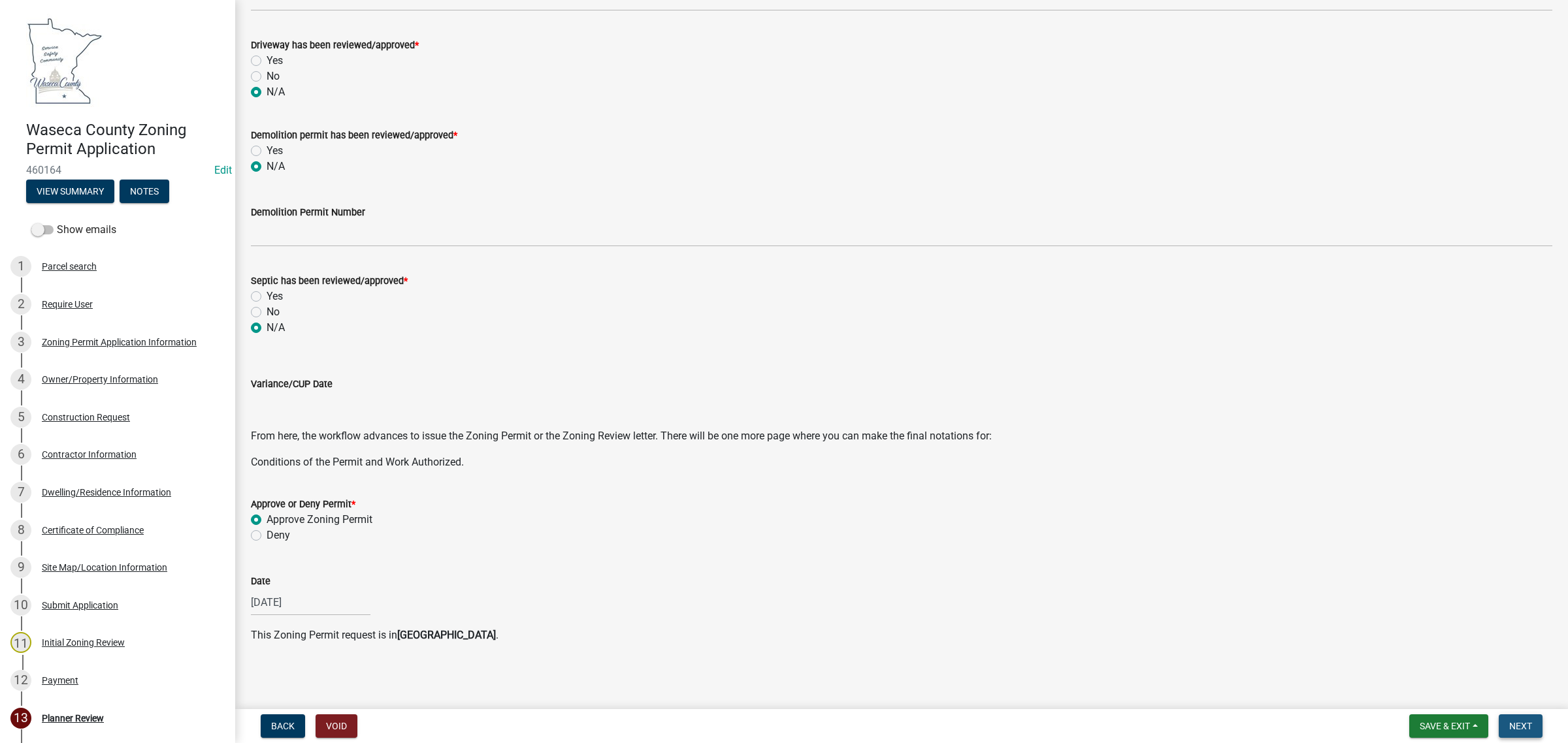
click at [1507, 720] on button "Next" at bounding box center [1521, 725] width 44 height 23
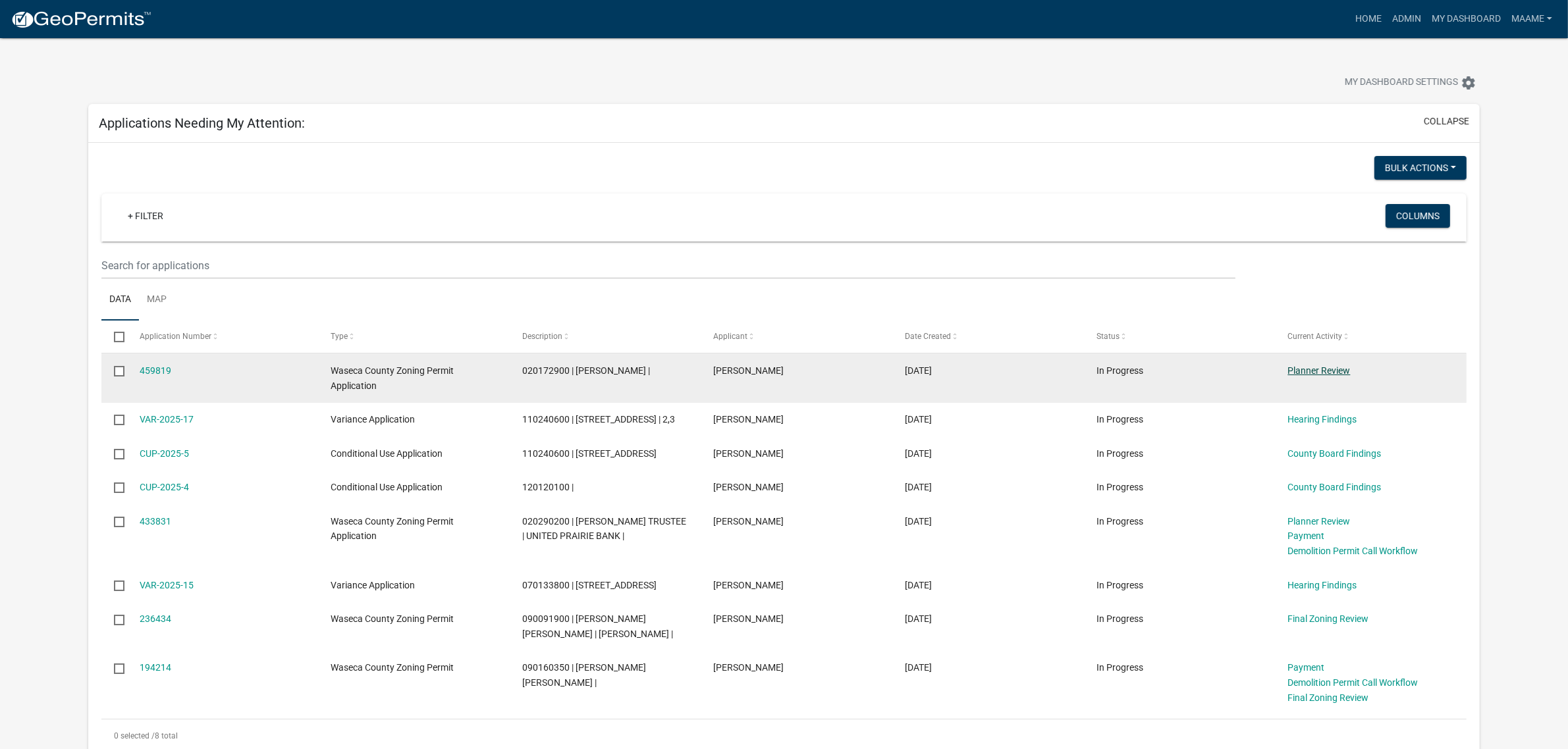
click at [1316, 374] on link "Planner Review" at bounding box center [1320, 371] width 63 height 11
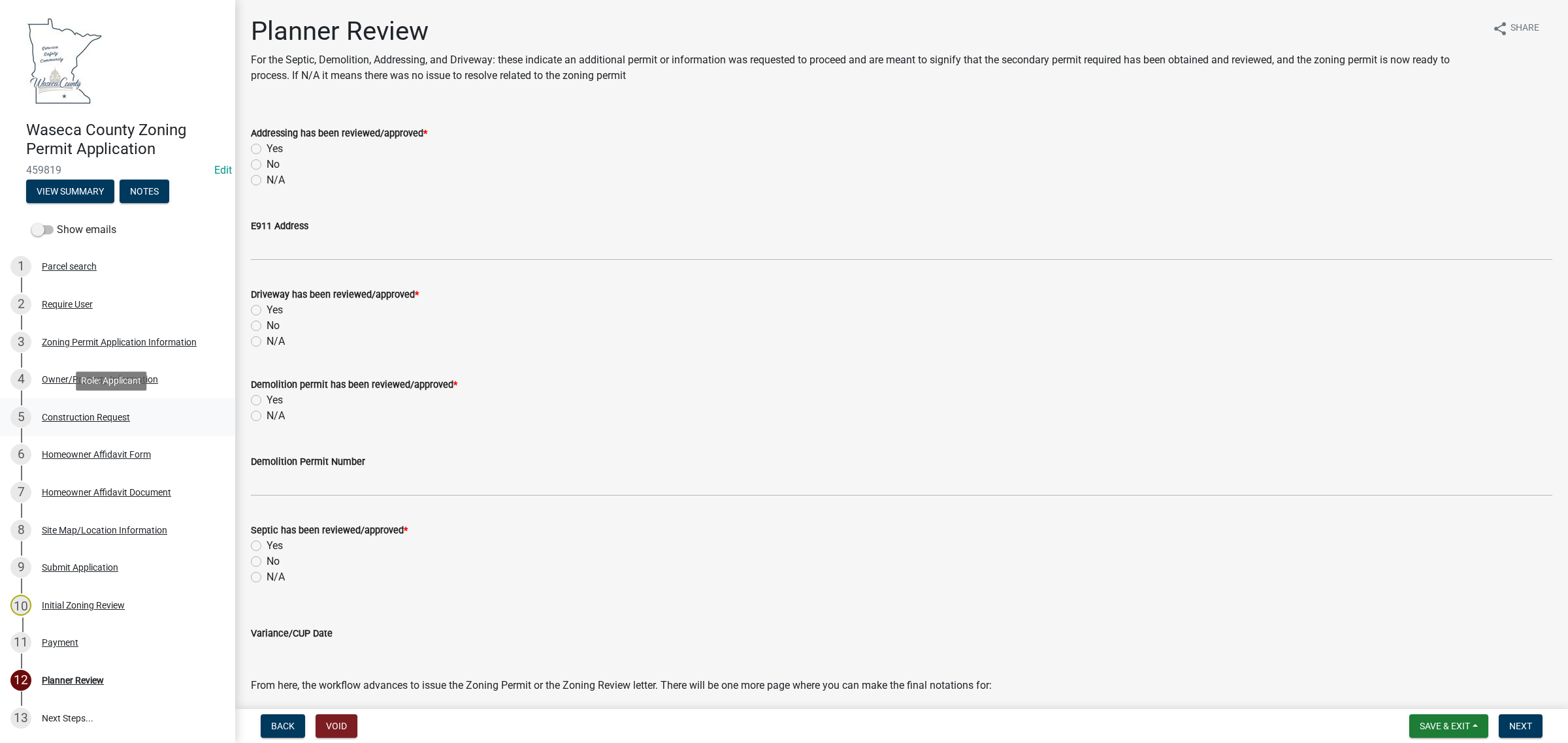
click at [115, 415] on div "Construction Request" at bounding box center [86, 417] width 88 height 9
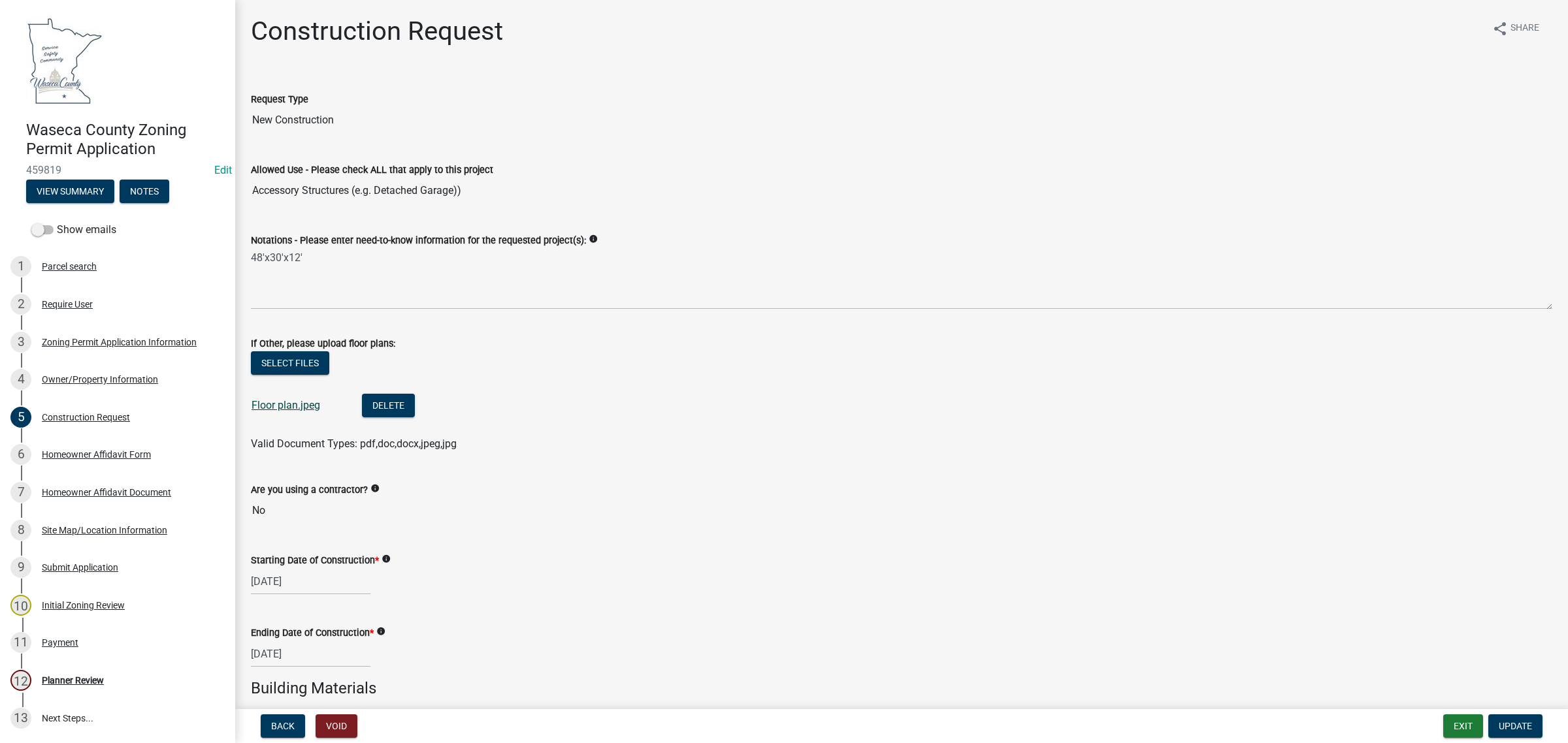
click at [288, 400] on link "Floor plan.jpeg" at bounding box center [286, 405] width 69 height 13
drag, startPoint x: 61, startPoint y: 519, endPoint x: 79, endPoint y: 526, distance: 19.3
click at [63, 520] on div "8 Site Map/Location Information" at bounding box center [112, 530] width 204 height 21
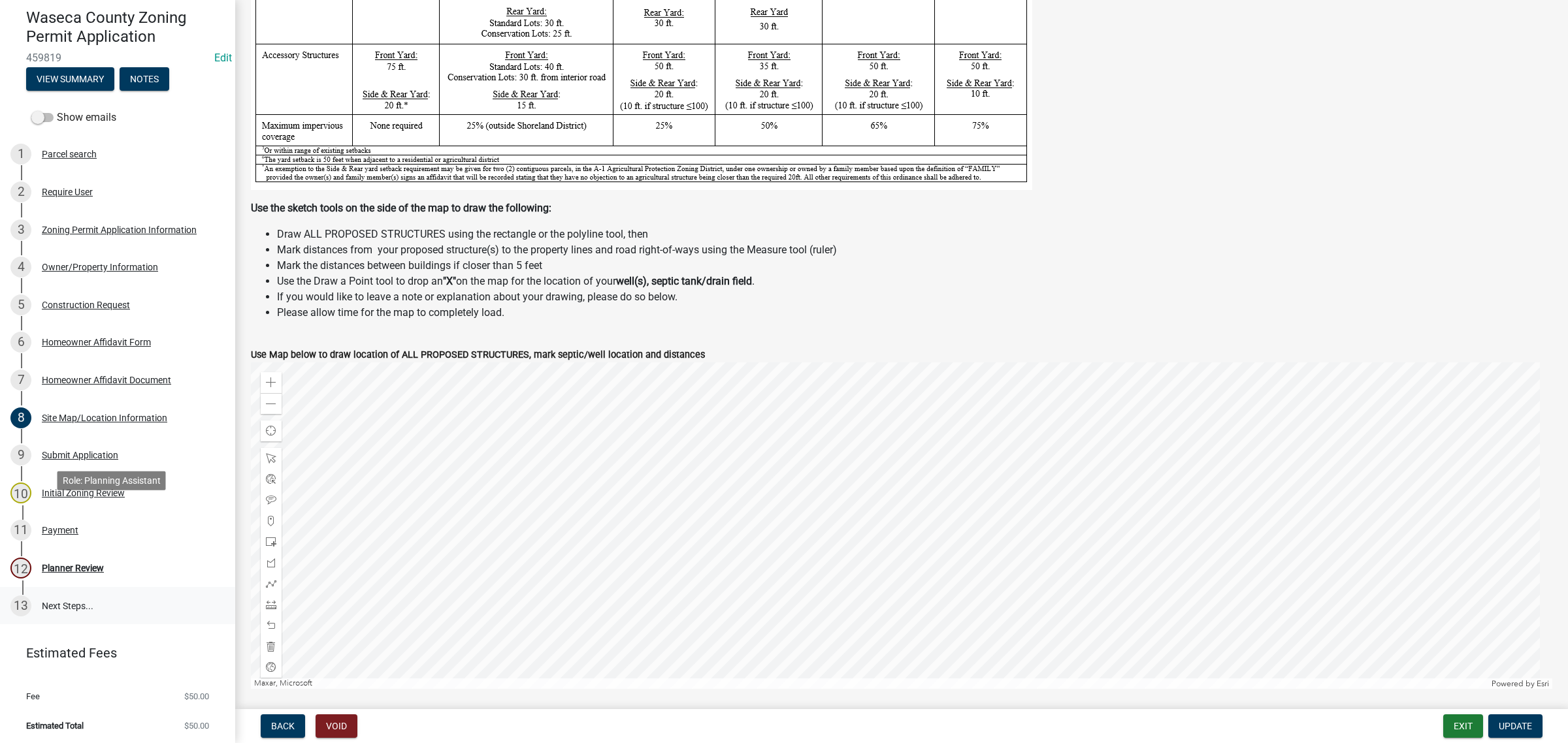
scroll to position [115, 0]
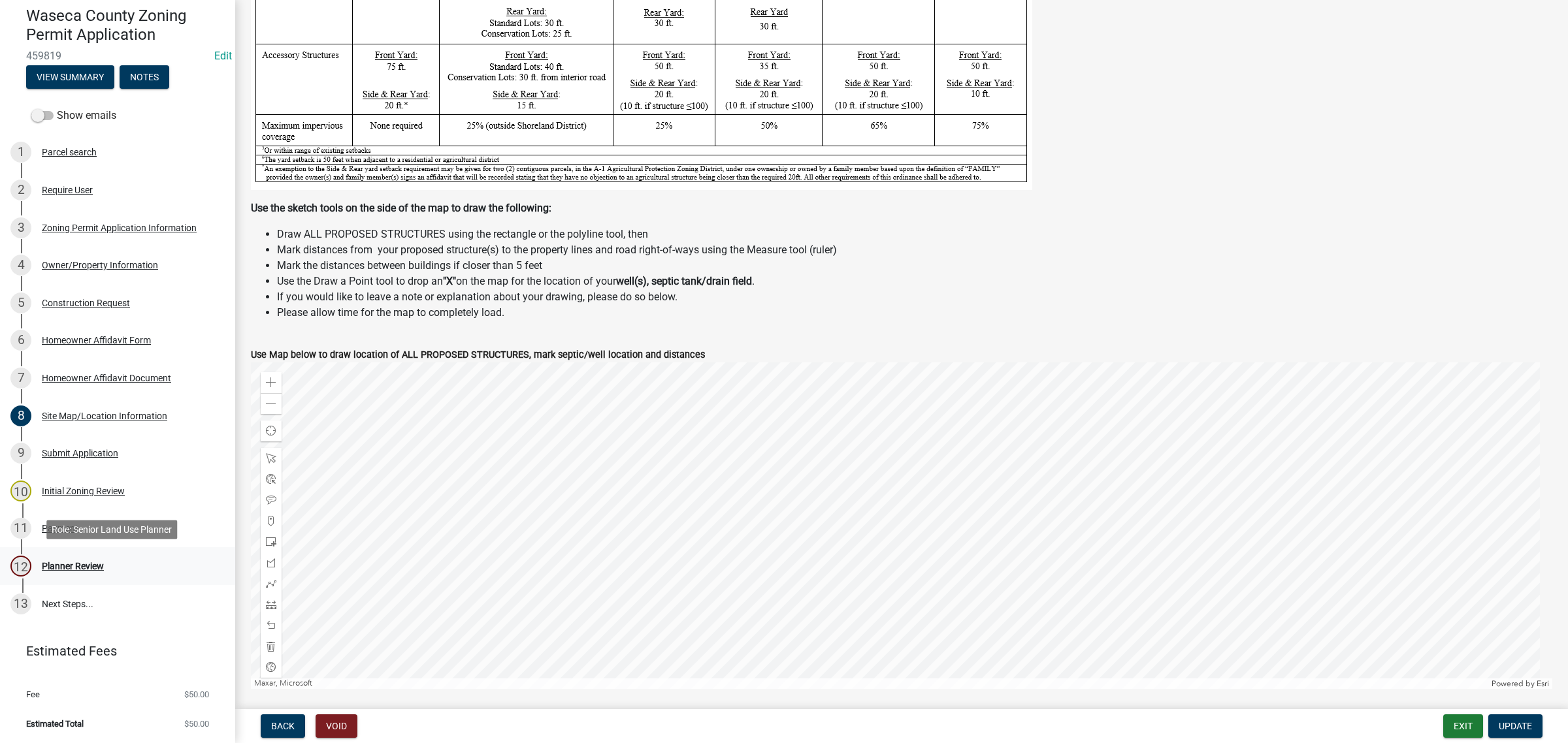
click at [57, 566] on div "Planner Review" at bounding box center [73, 566] width 62 height 9
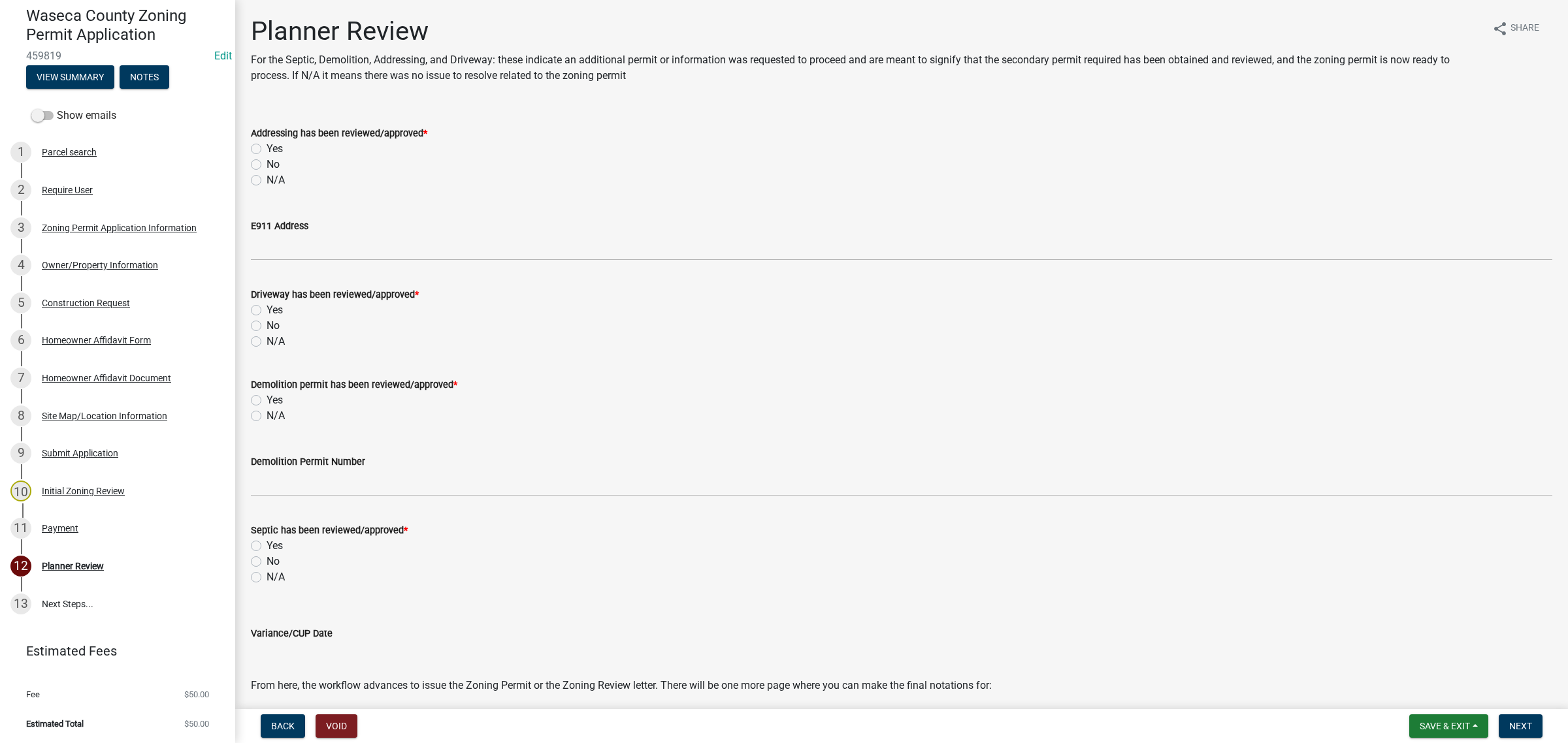
click at [271, 181] on label "N/A" at bounding box center [276, 180] width 18 height 16
click at [271, 181] on input "N/A" at bounding box center [271, 177] width 8 height 8
radio input "true"
click at [274, 413] on label "N/A" at bounding box center [276, 416] width 18 height 16
click at [274, 413] on input "N/A" at bounding box center [271, 412] width 8 height 8
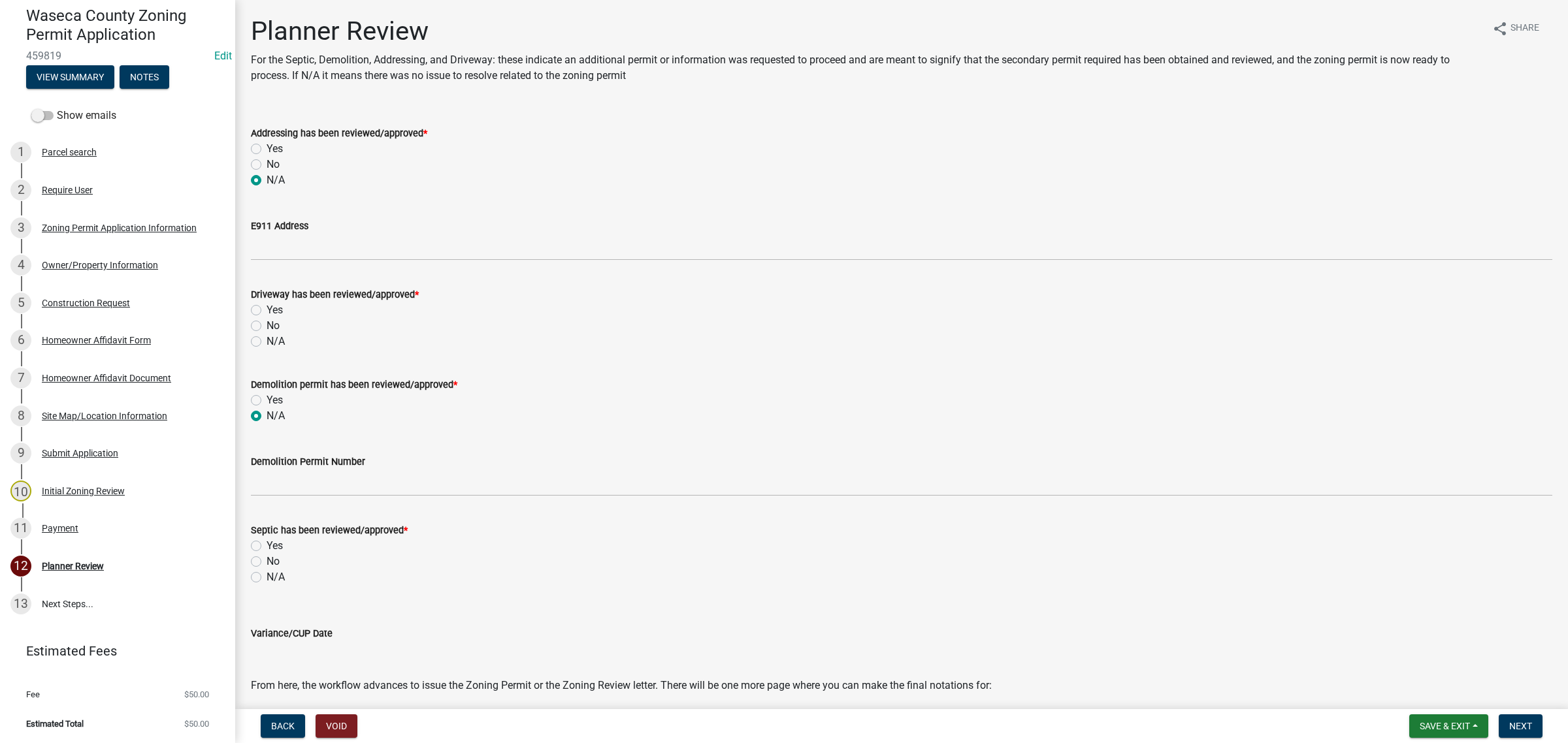
radio input "true"
click at [267, 344] on label "N/A" at bounding box center [276, 341] width 18 height 16
click at [267, 342] on input "N/A" at bounding box center [271, 338] width 8 height 8
radio input "true"
click at [279, 577] on label "N/A" at bounding box center [276, 577] width 18 height 16
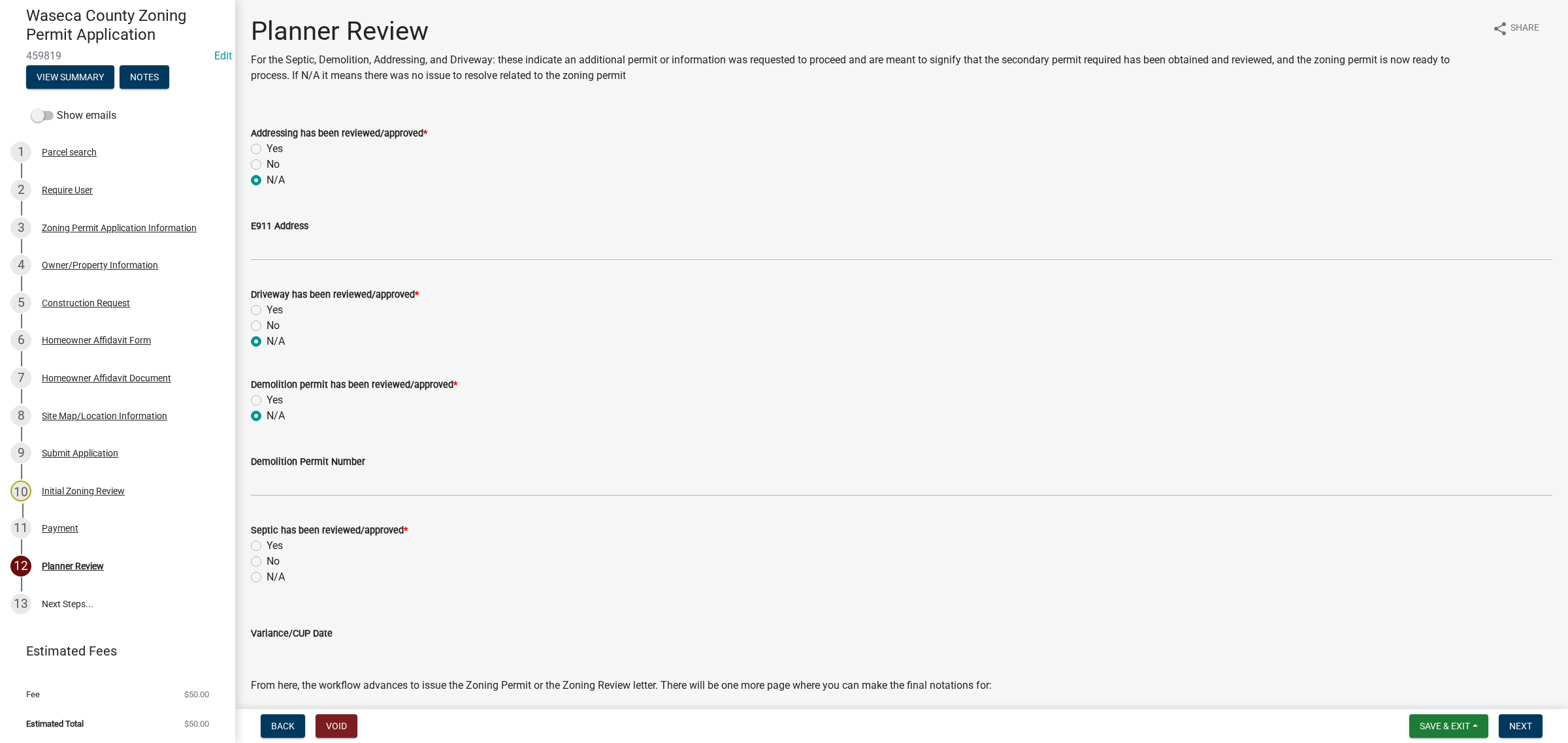
click at [275, 577] on input "N/A" at bounding box center [271, 573] width 8 height 8
radio input "true"
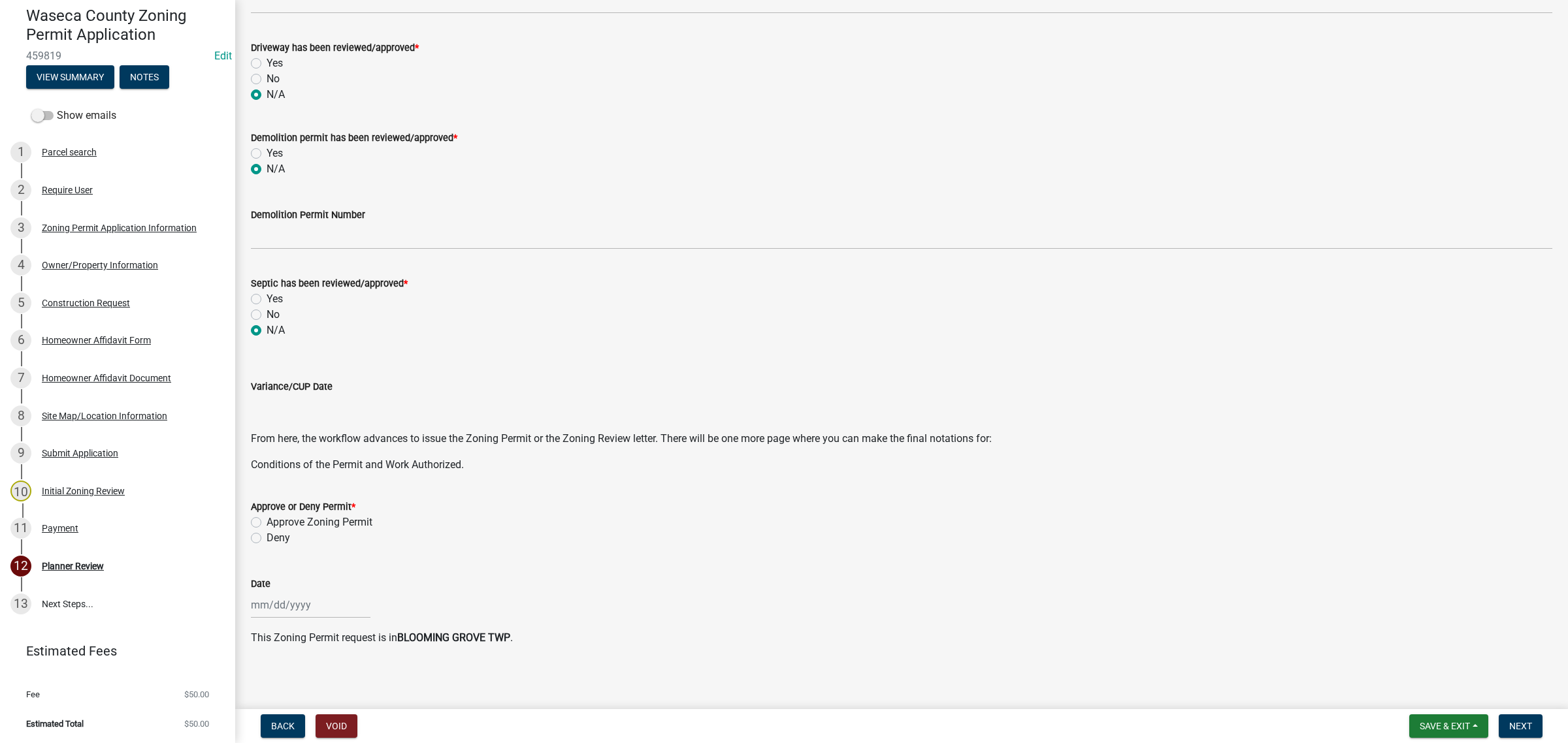
scroll to position [250, 0]
click at [298, 520] on label "Approve Zoning Permit" at bounding box center [320, 520] width 106 height 16
click at [275, 520] on input "Approve Zoning Permit" at bounding box center [271, 516] width 8 height 8
radio input "true"
click at [286, 608] on input "Date" at bounding box center [310, 602] width 120 height 27
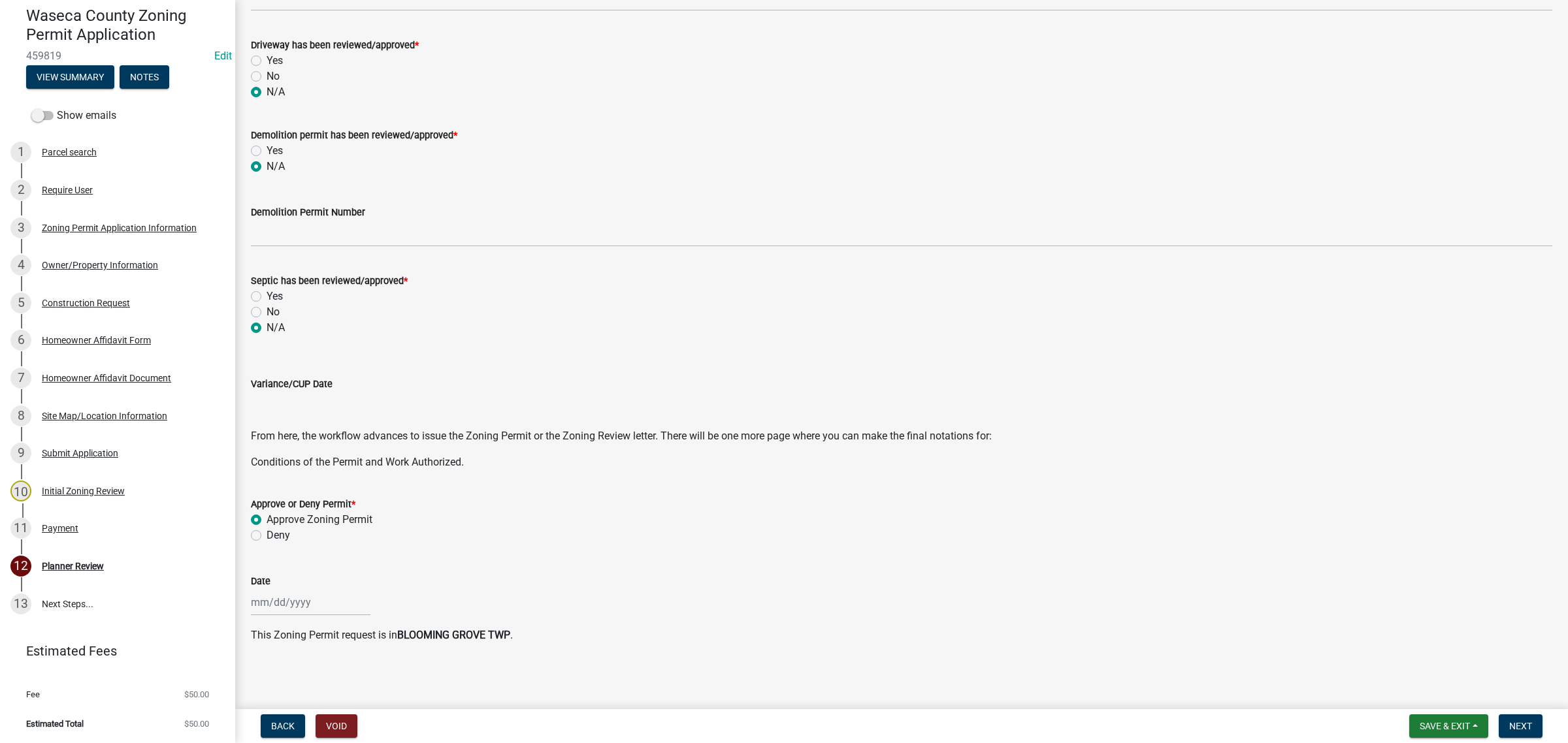
select select "8"
select select "2025"
click at [265, 517] on div "11" at bounding box center [264, 513] width 21 height 21
type input "[DATE]"
click at [1518, 718] on button "Next" at bounding box center [1521, 725] width 44 height 23
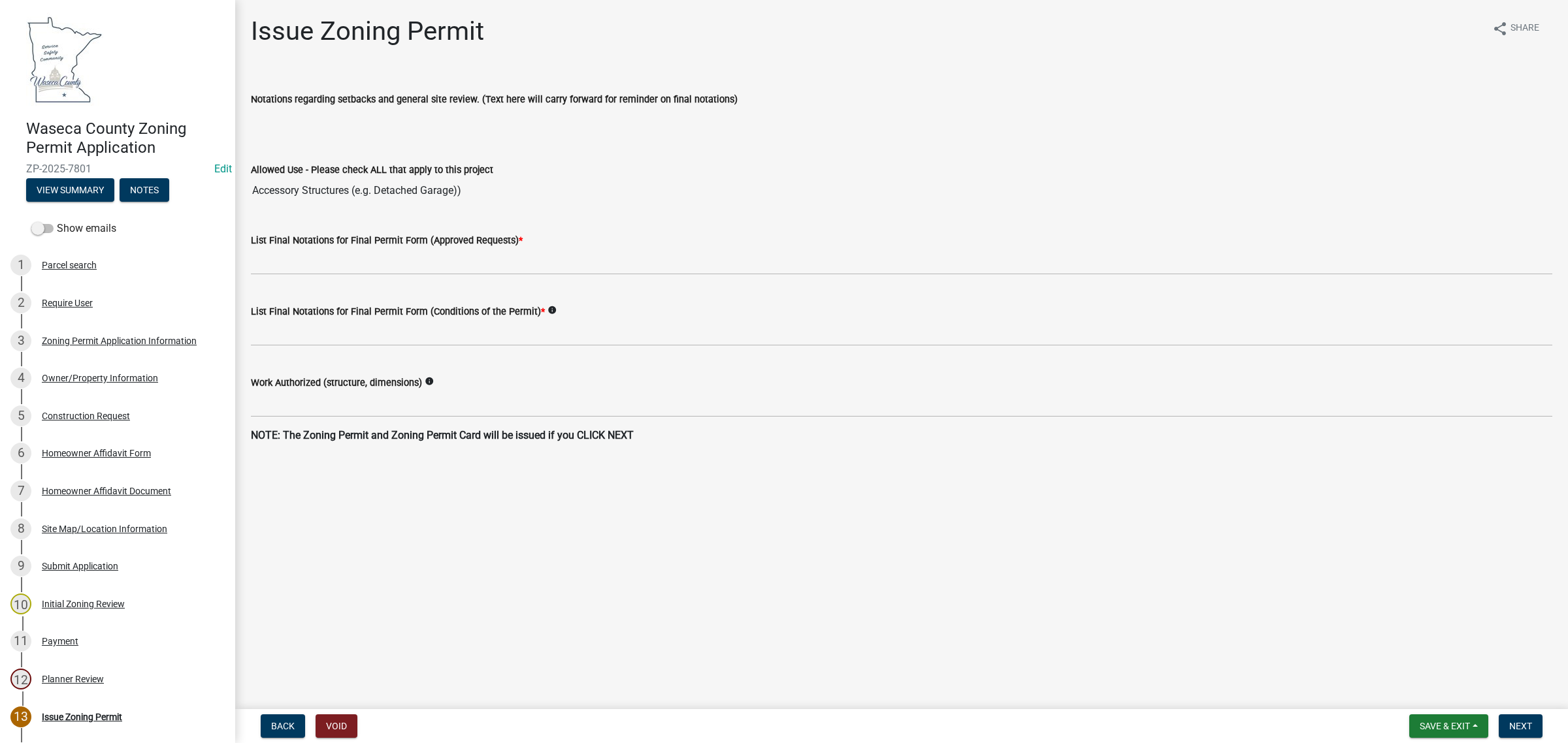
scroll to position [0, 0]
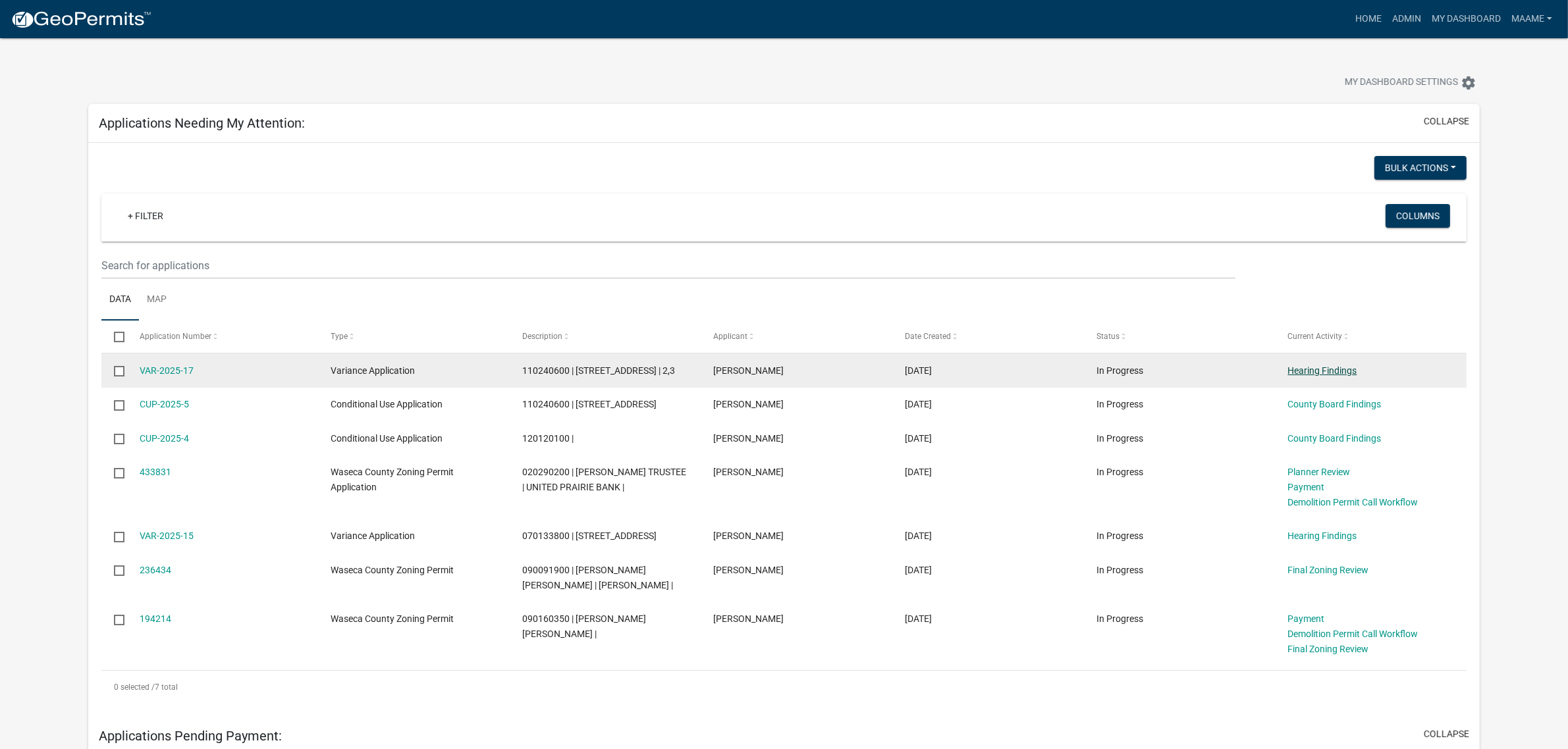
click at [1314, 373] on link "Hearing Findings" at bounding box center [1323, 371] width 69 height 11
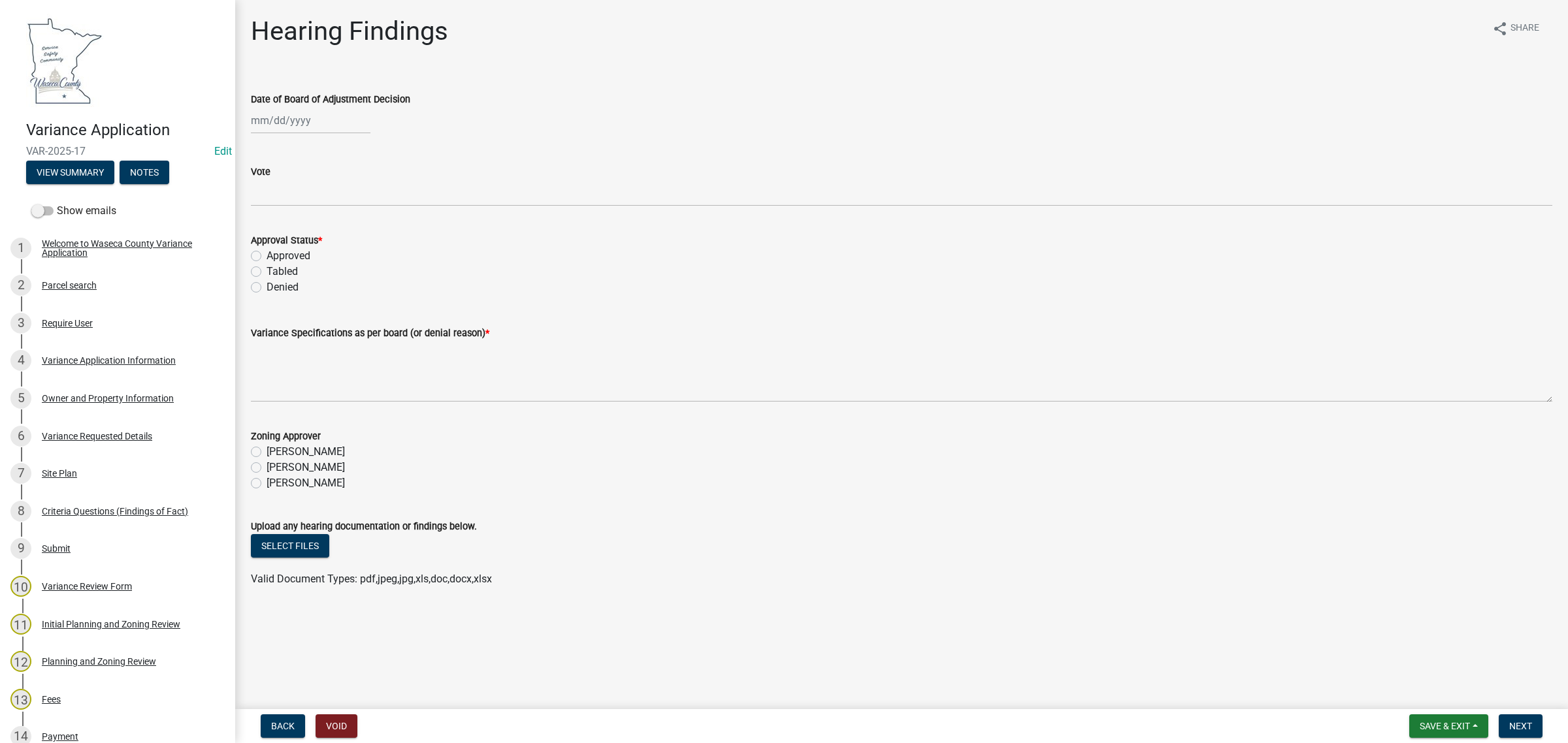
click at [256, 112] on div at bounding box center [310, 120] width 120 height 27
select select "8"
select select "2025"
click at [329, 202] on div "7" at bounding box center [327, 211] width 21 height 21
type input "[DATE]"
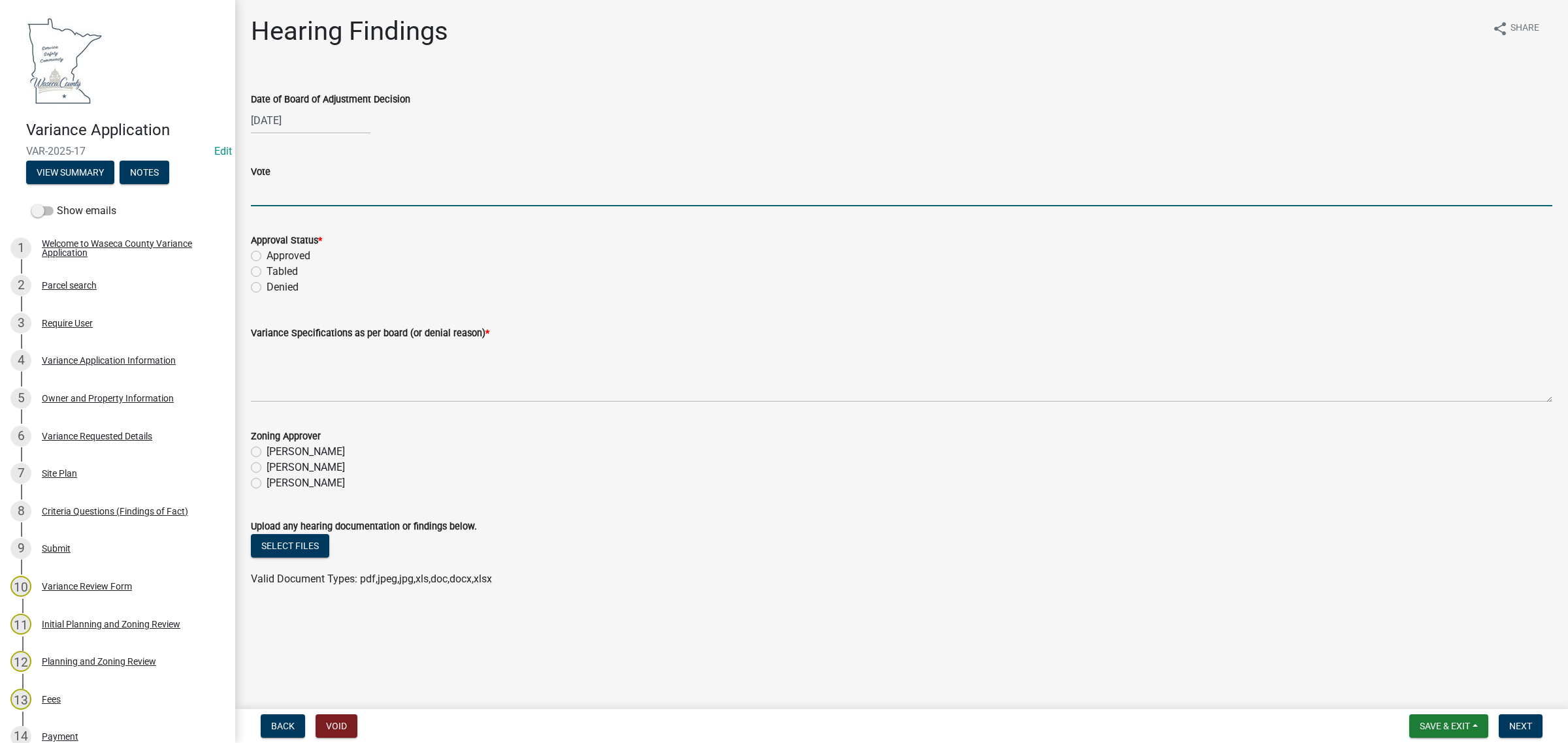
click at [312, 187] on input "Vote" at bounding box center [902, 193] width 1301 height 27
type input "4 Yes 0 No"
click at [305, 252] on label "Approved" at bounding box center [289, 256] width 44 height 16
click at [275, 252] on input "Approved" at bounding box center [271, 252] width 8 height 8
radio input "true"
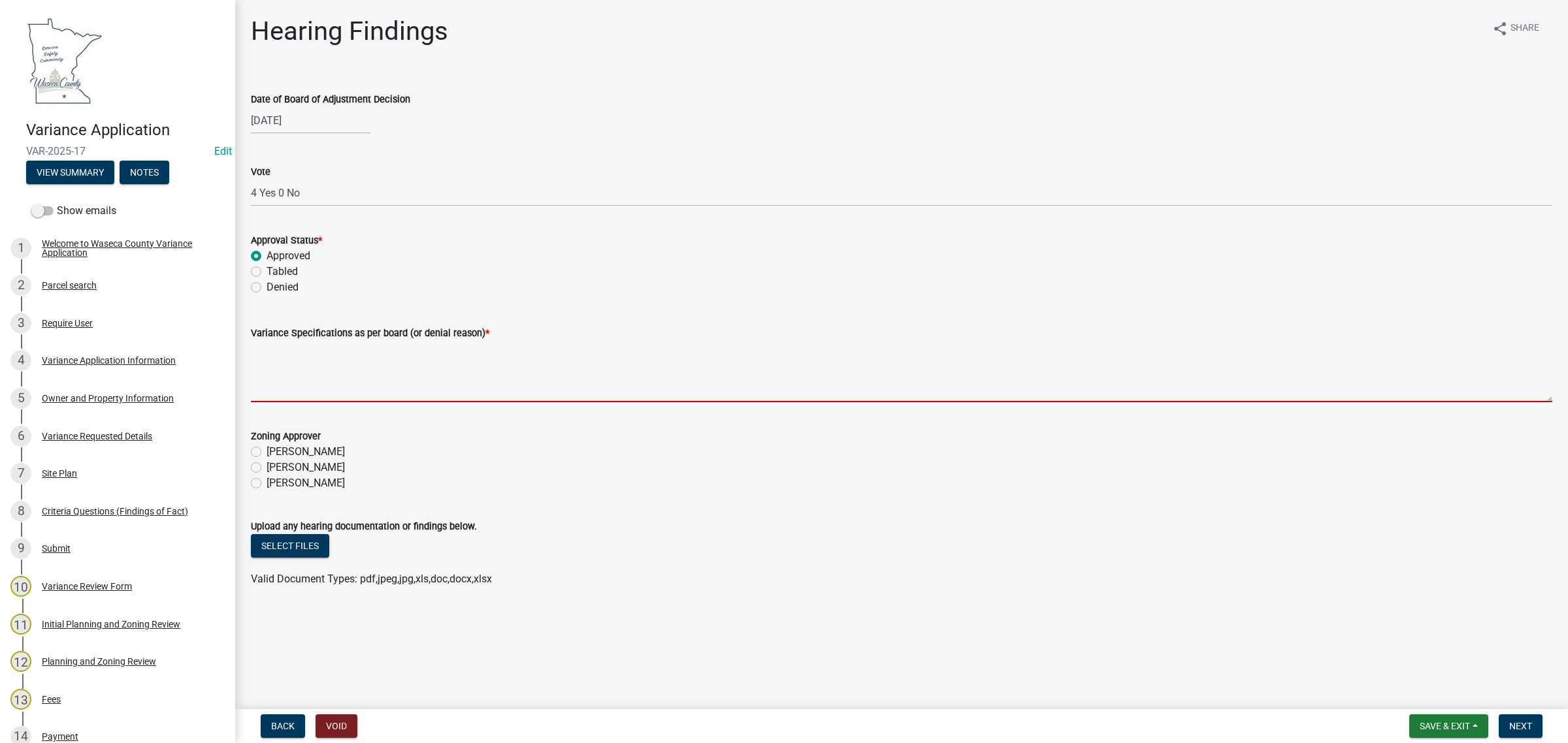
click at [321, 351] on textarea "Variance Specifications as per board (or denial reason) *" at bounding box center [902, 371] width 1301 height 62
click at [276, 465] on div "Zoning Approver [PERSON_NAME] [PERSON_NAME] [PERSON_NAME]" at bounding box center [902, 460] width 1301 height 63
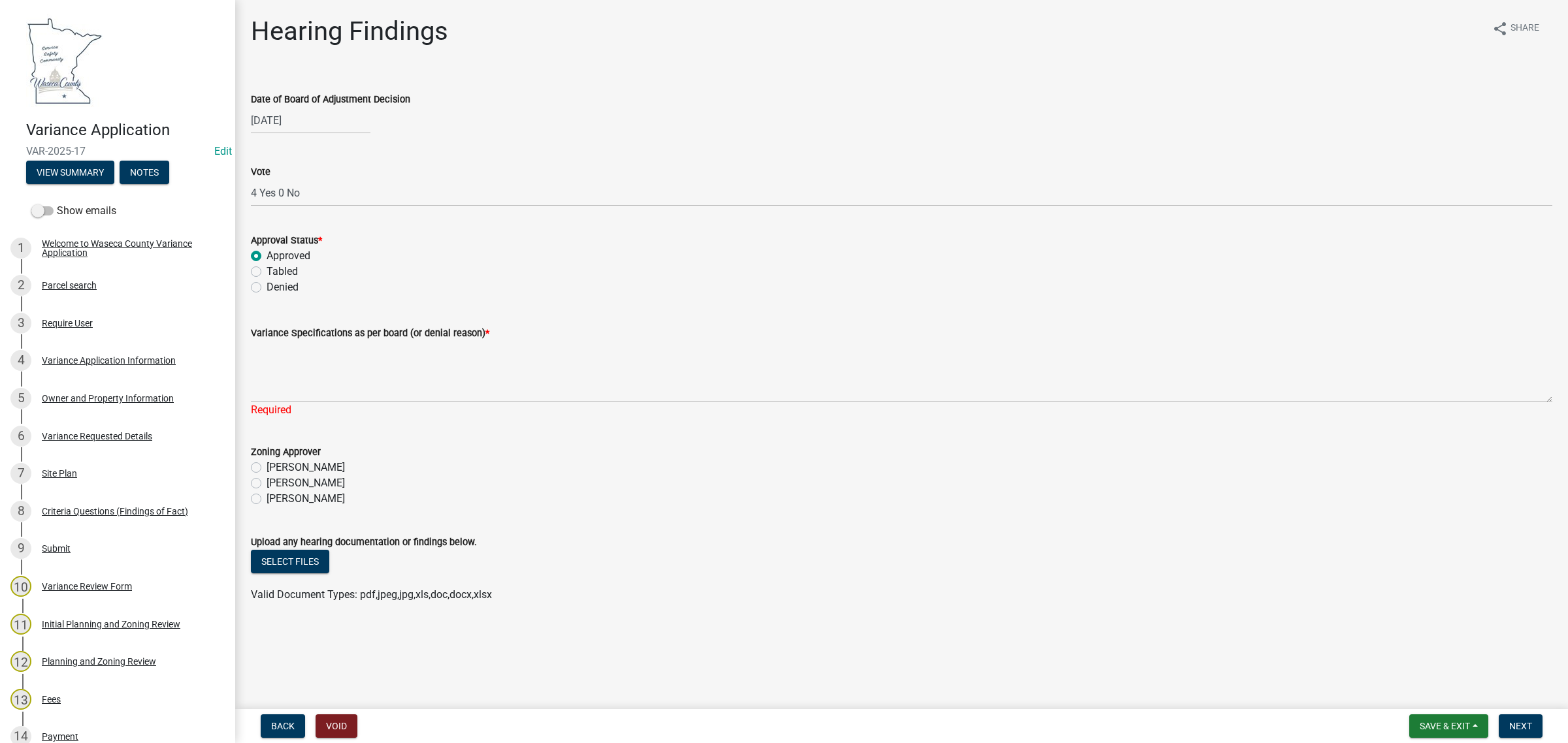
click at [277, 480] on label "[PERSON_NAME]" at bounding box center [306, 483] width 79 height 16
click at [275, 480] on input "[PERSON_NAME]" at bounding box center [271, 479] width 8 height 8
radio input "true"
